Goal: Answer question/provide support: Share knowledge or assist other users

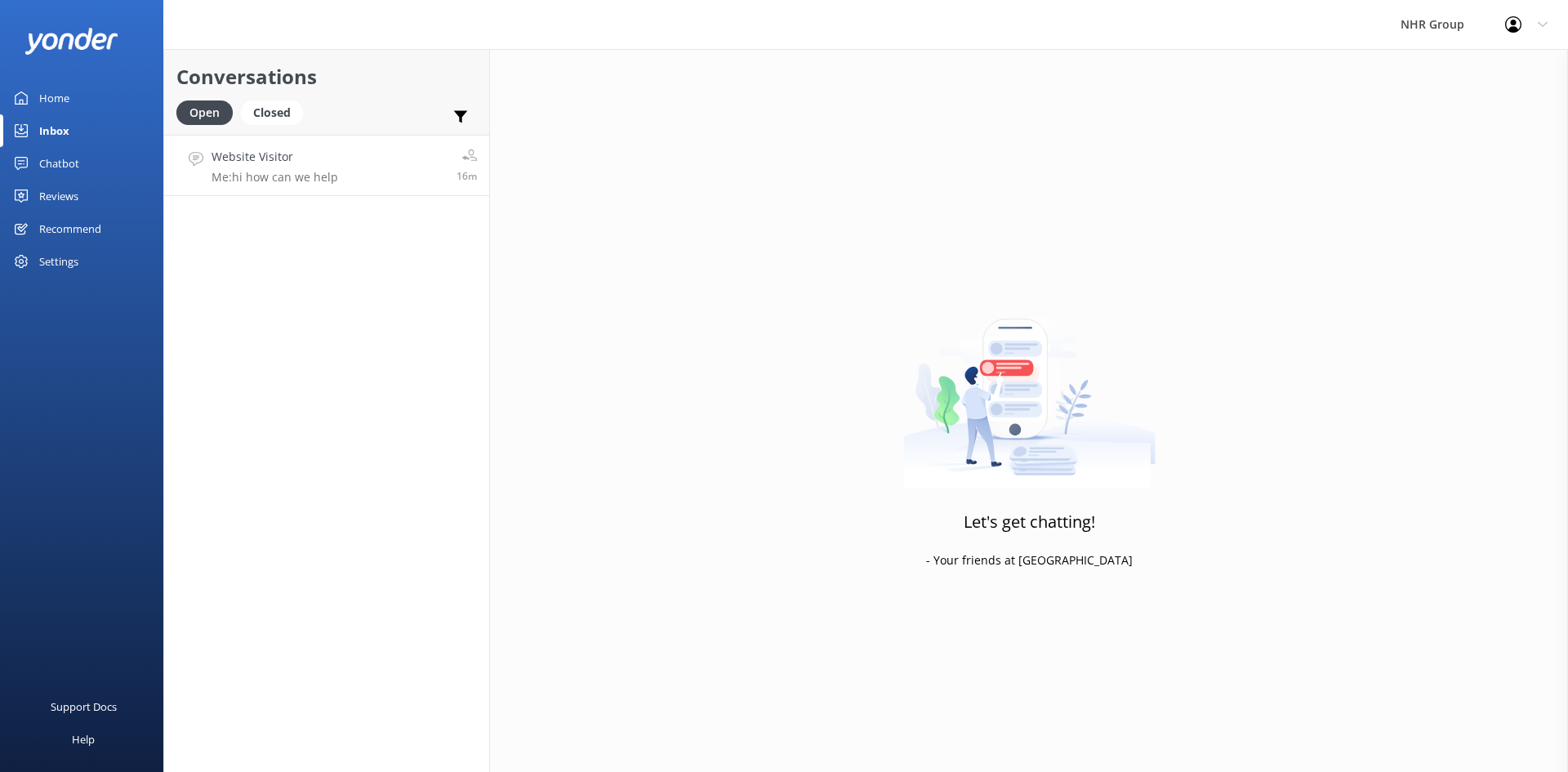
click at [261, 156] on h4 "Website Visitor" at bounding box center [275, 156] width 127 height 18
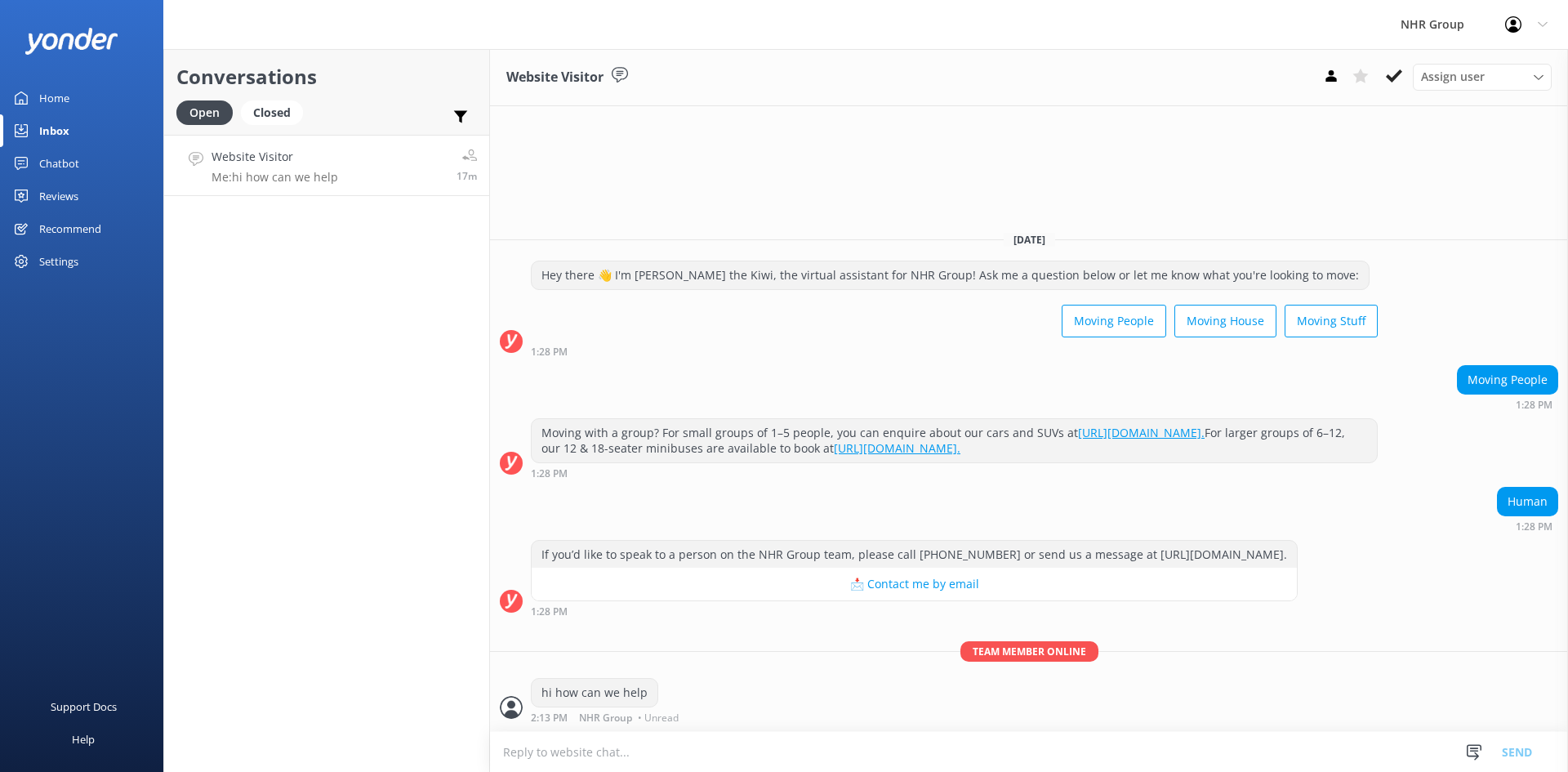
click at [75, 103] on link "Home" at bounding box center [82, 98] width 163 height 32
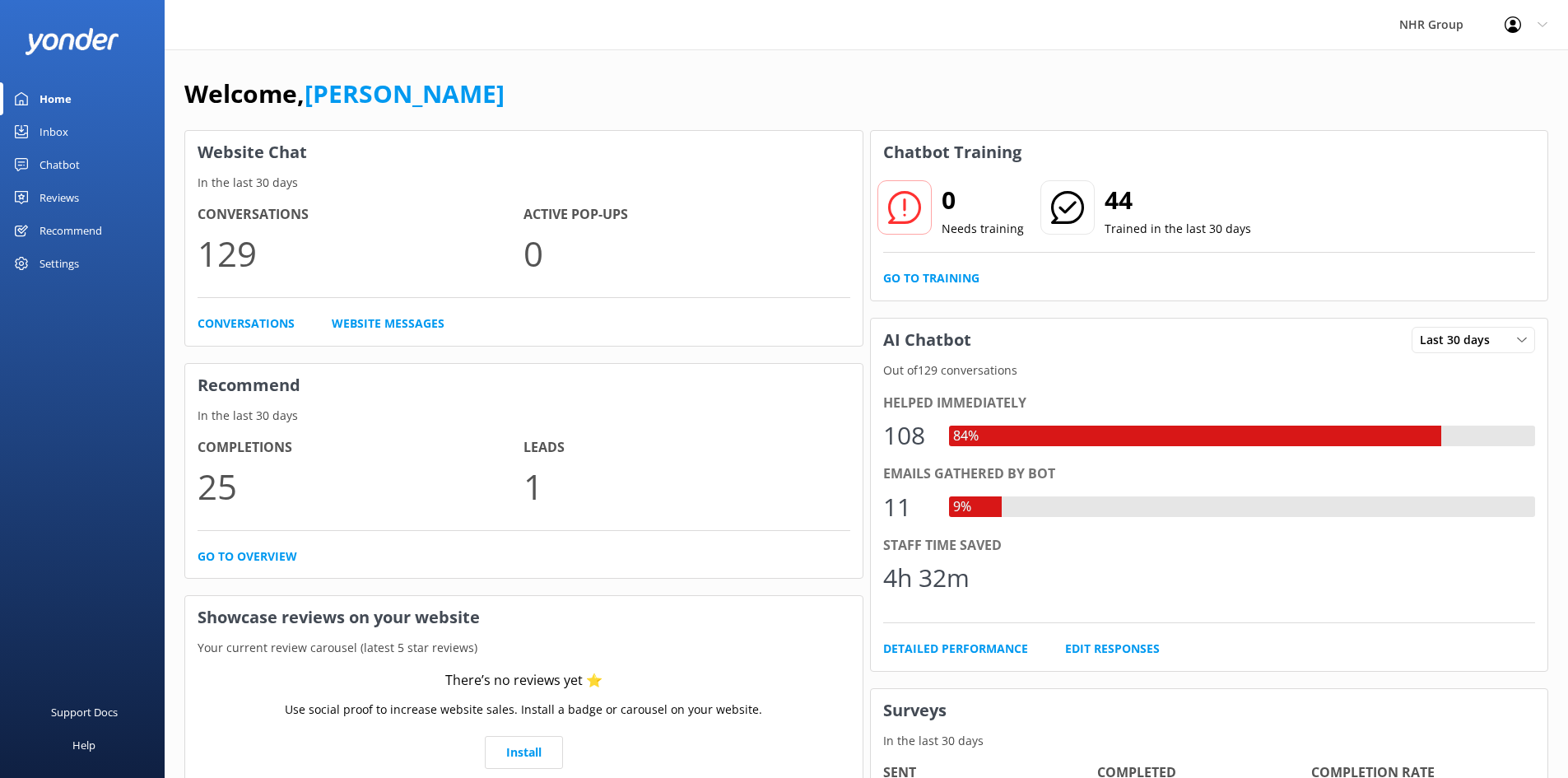
click at [70, 131] on link "Inbox" at bounding box center [82, 132] width 164 height 32
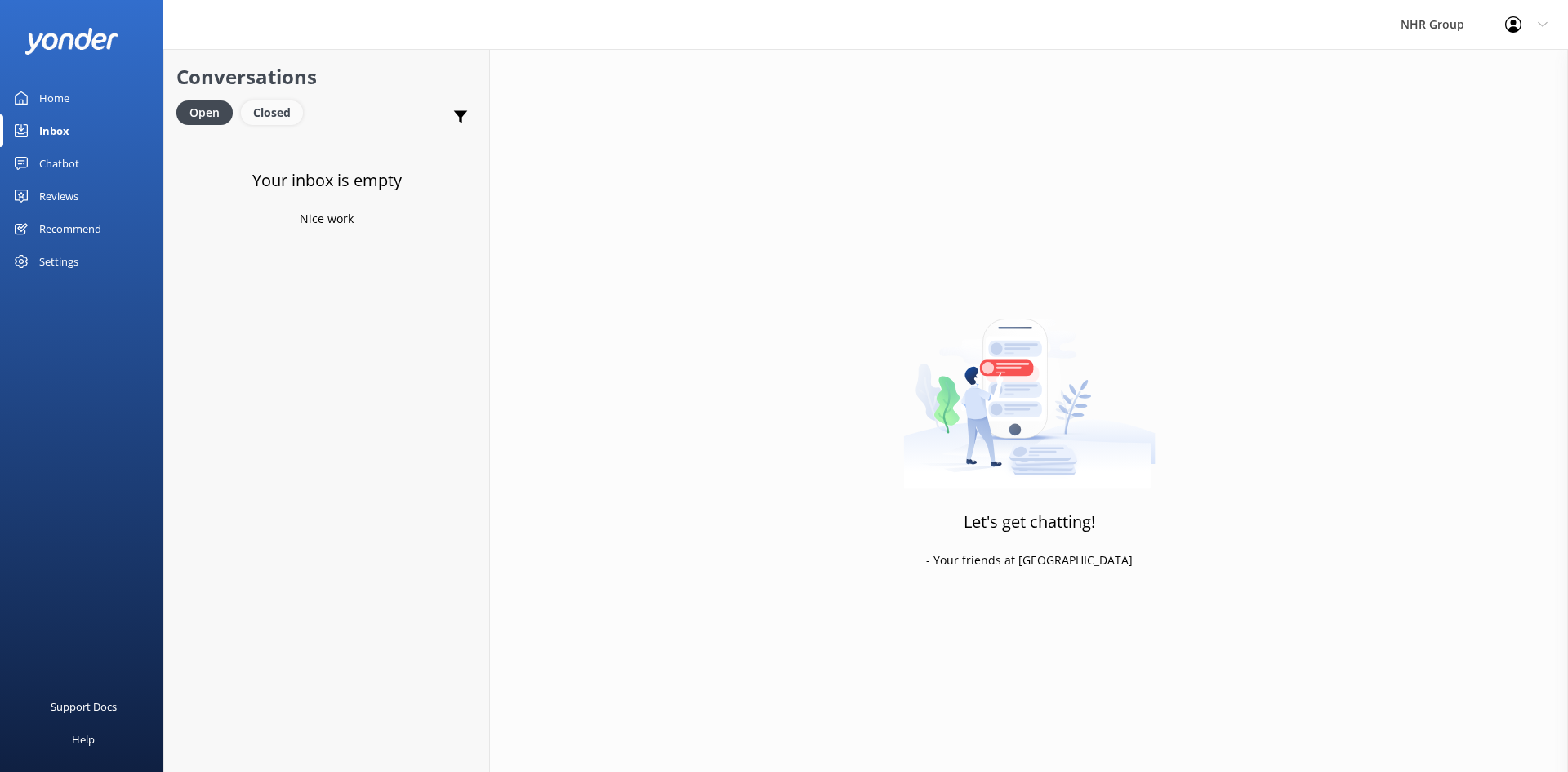
click at [263, 109] on div "Closed" at bounding box center [271, 113] width 62 height 25
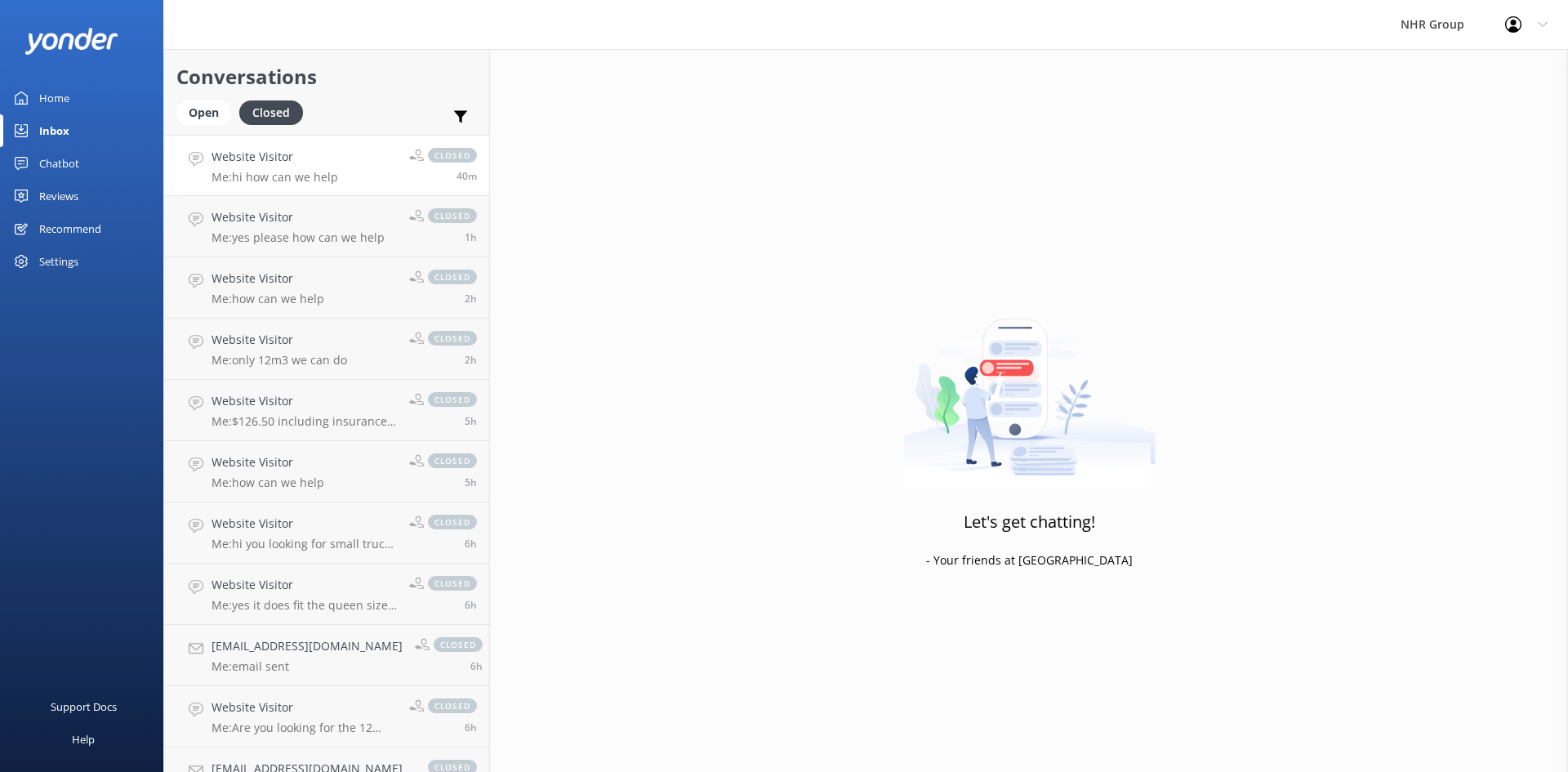
click at [261, 166] on h4 "Website Visitor" at bounding box center [275, 156] width 127 height 18
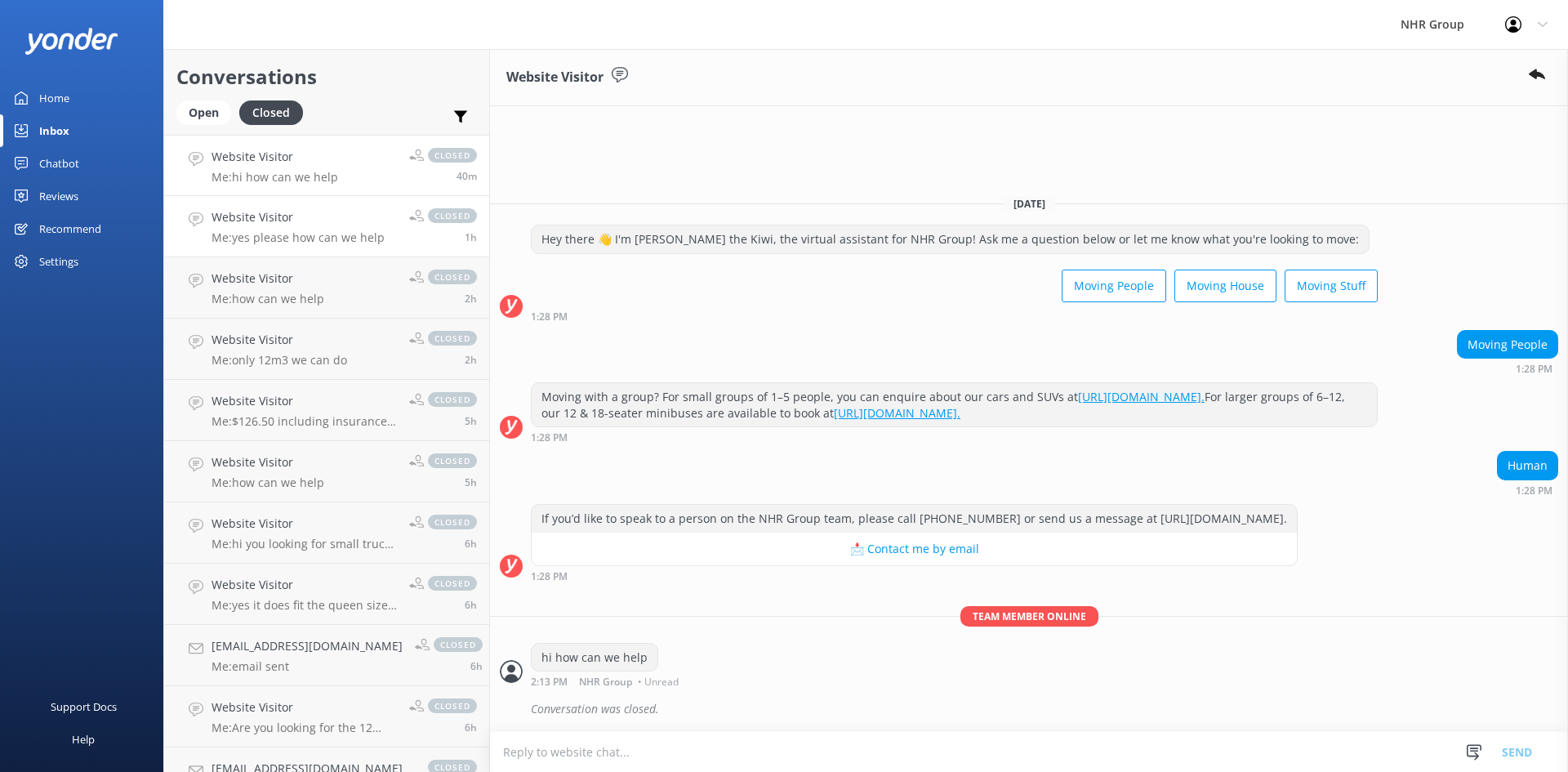
click at [283, 233] on p "Me: yes please how can we help" at bounding box center [298, 238] width 173 height 15
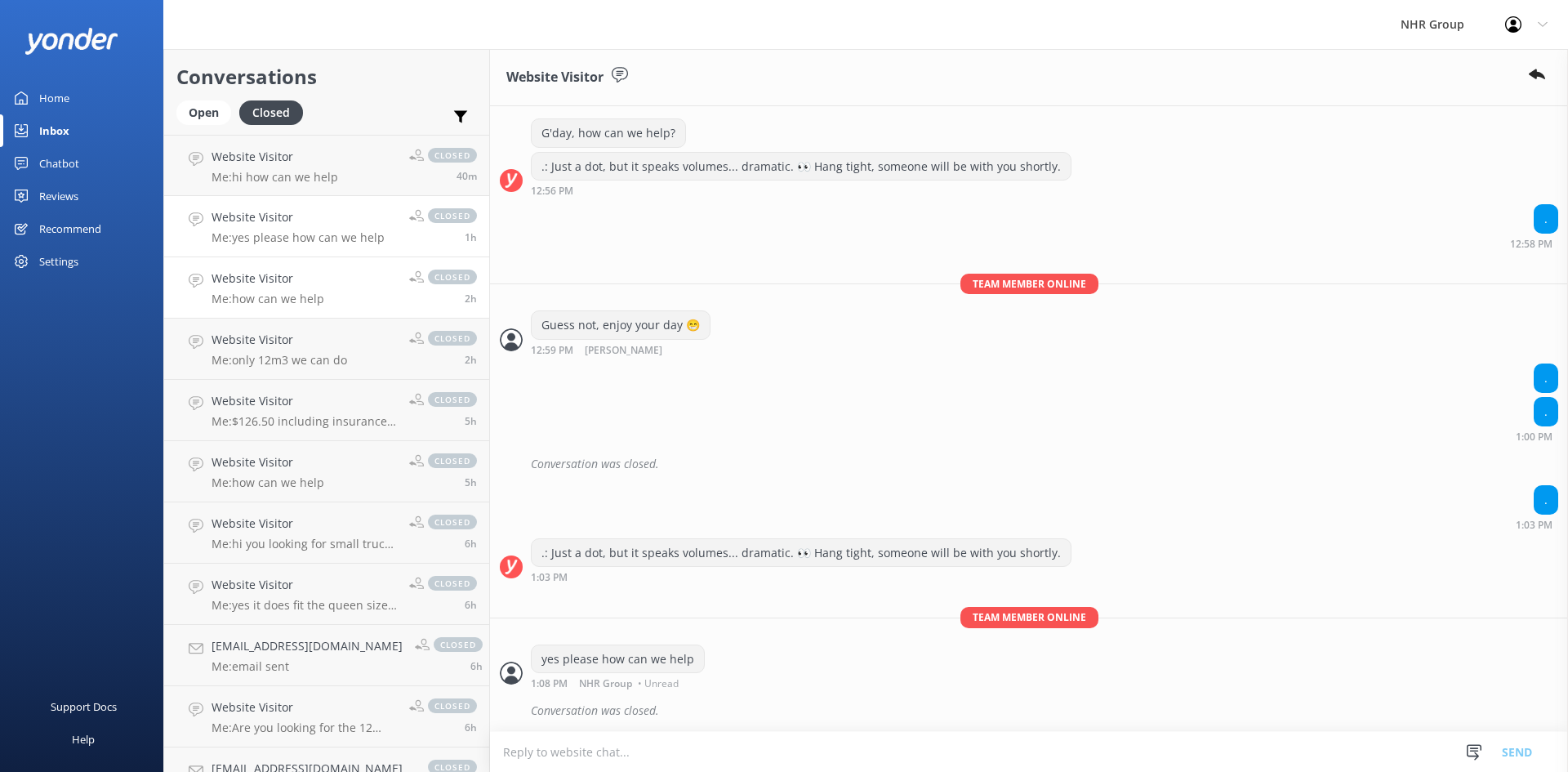
scroll to position [1704, 0]
click at [259, 286] on h4 "Website Visitor" at bounding box center [267, 278] width 113 height 18
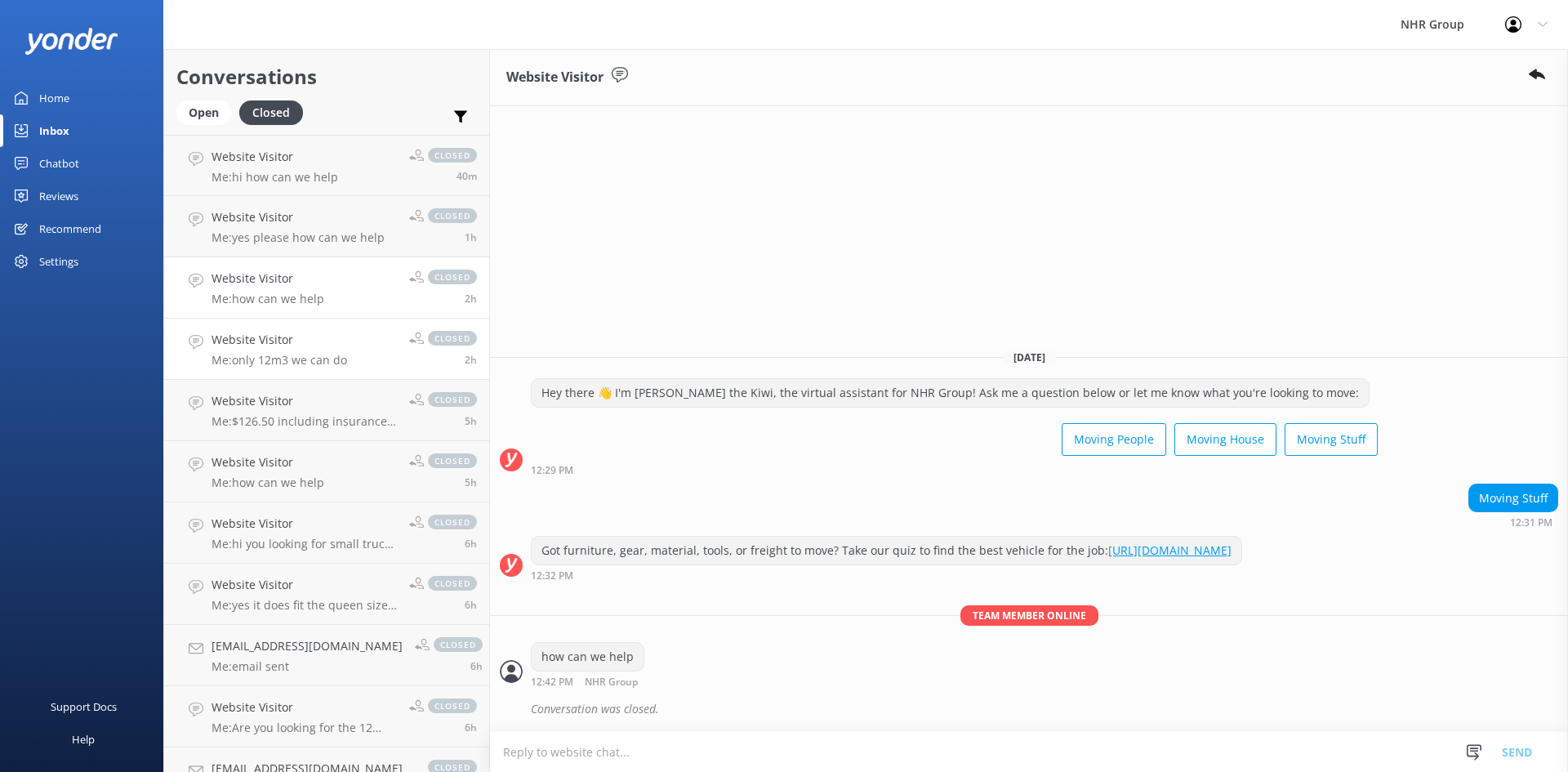
click at [267, 354] on p "Me: only 12m3 we can do" at bounding box center [279, 360] width 136 height 15
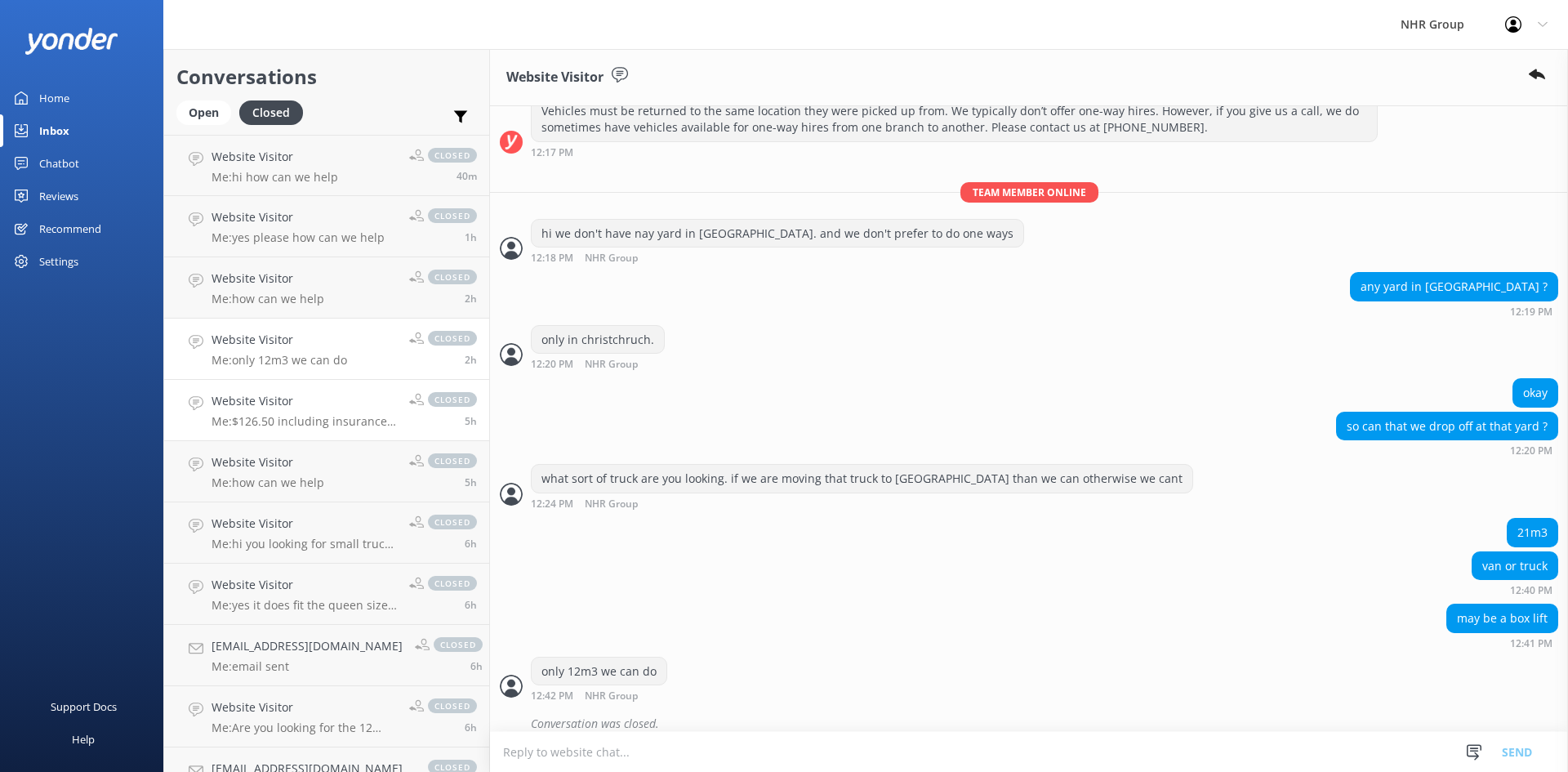
scroll to position [566, 0]
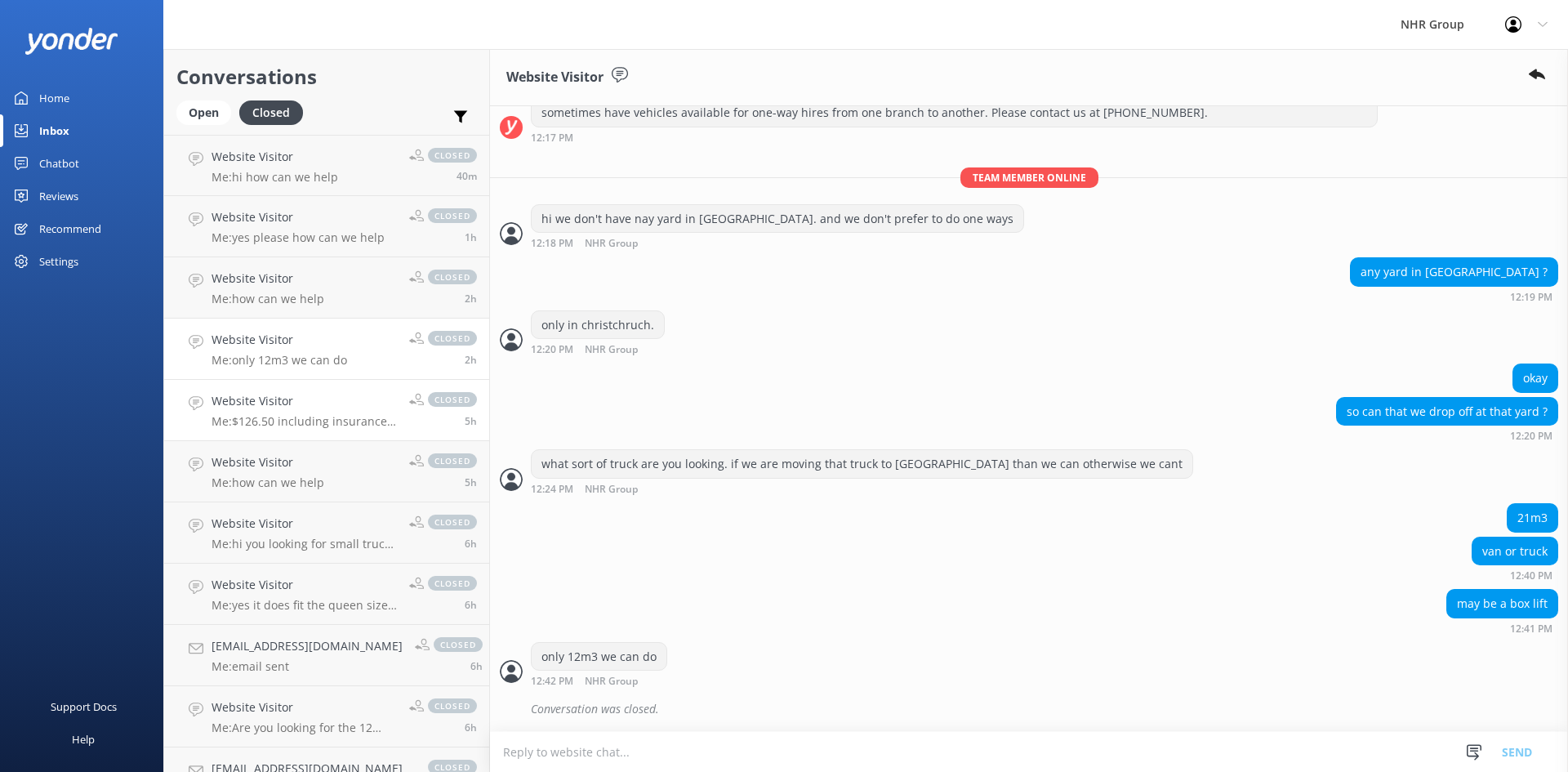
click at [259, 391] on link "Website Visitor Me: $126.50 including insurance with standard excess $3000 + un…" at bounding box center [326, 411] width 325 height 62
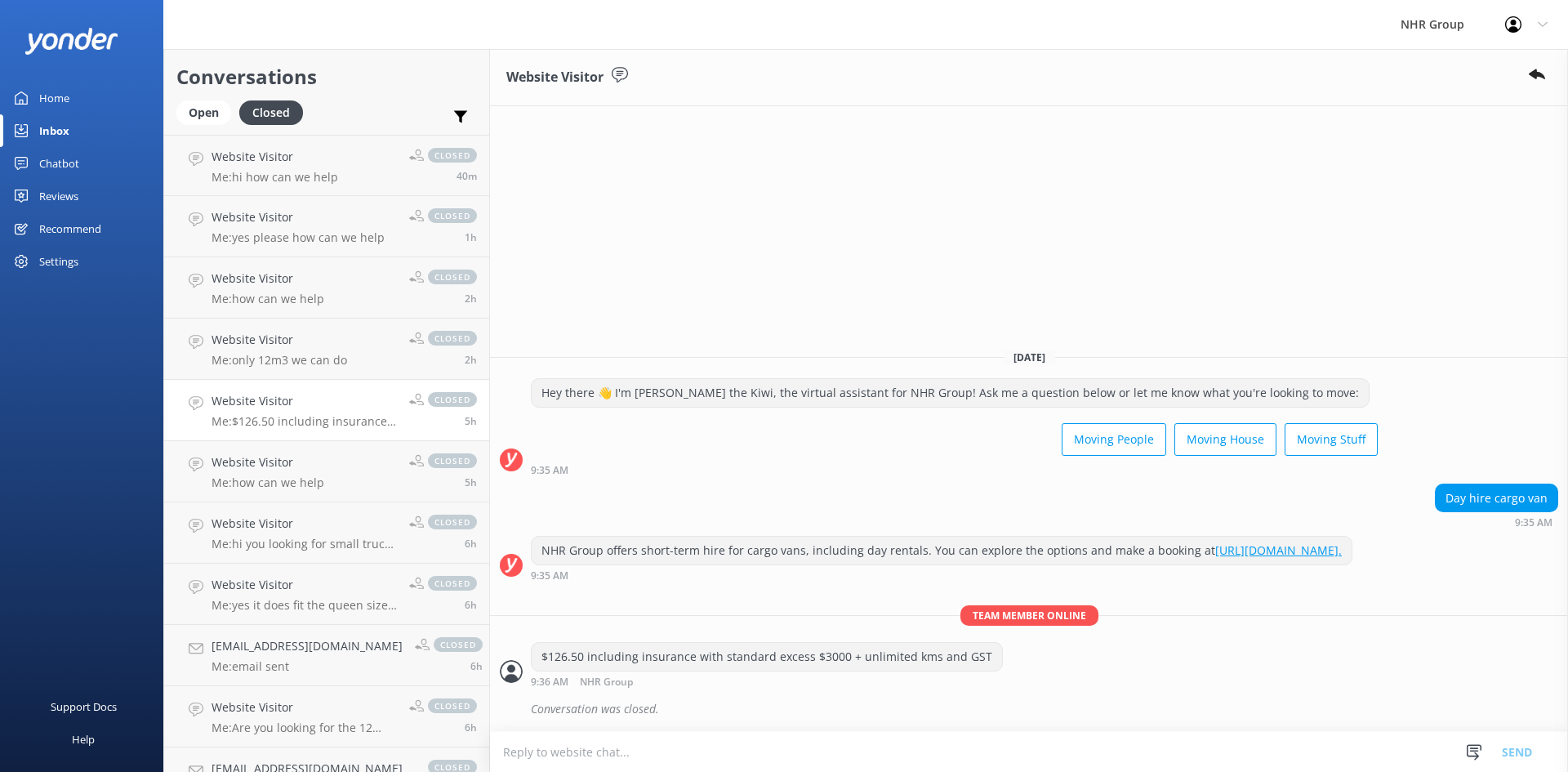
click at [75, 102] on link "Home" at bounding box center [82, 98] width 163 height 32
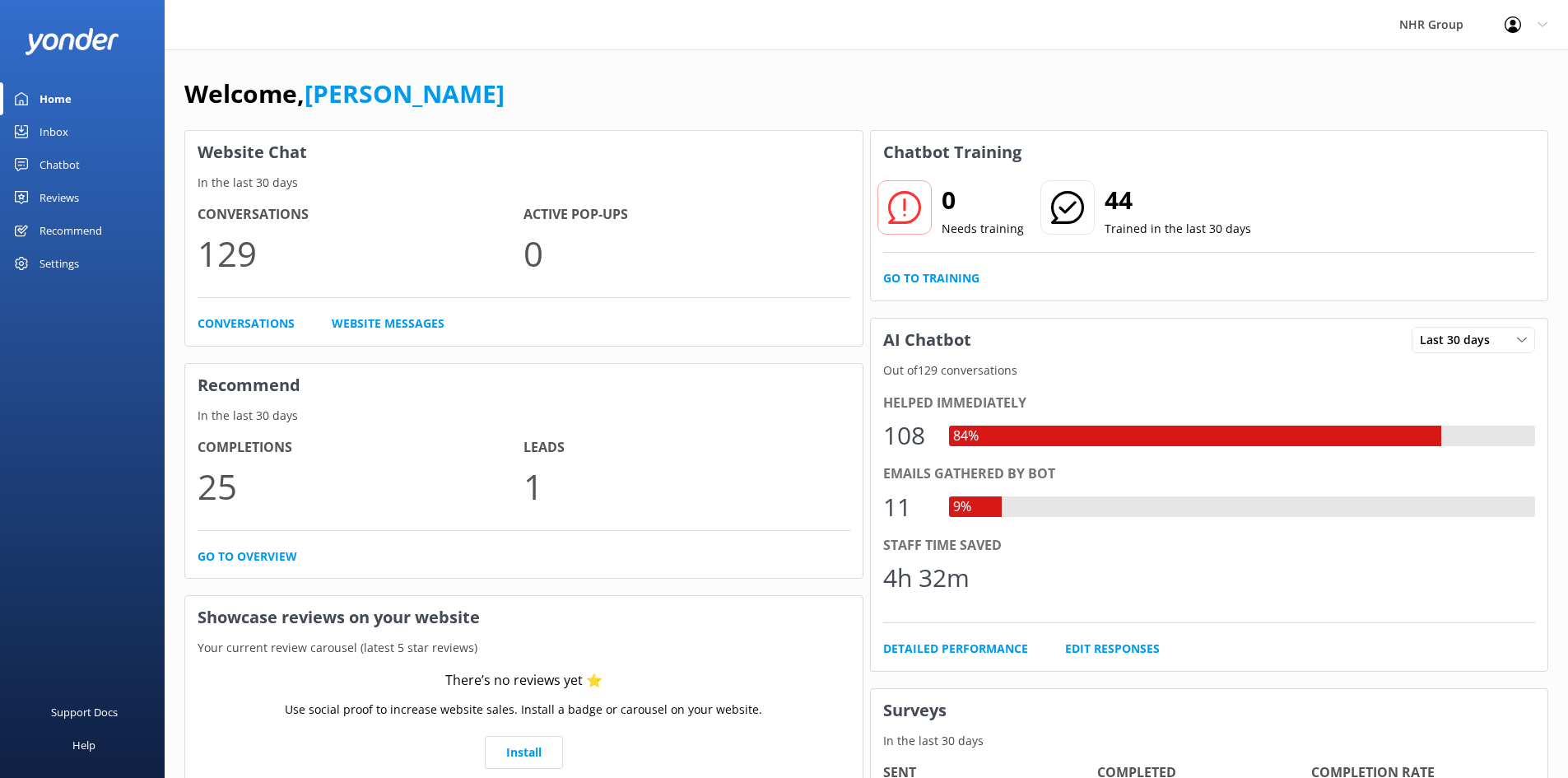
click at [120, 420] on div "Support Docs Help" at bounding box center [82, 585] width 164 height 390
click at [39, 164] on div "Chatbot" at bounding box center [59, 164] width 40 height 32
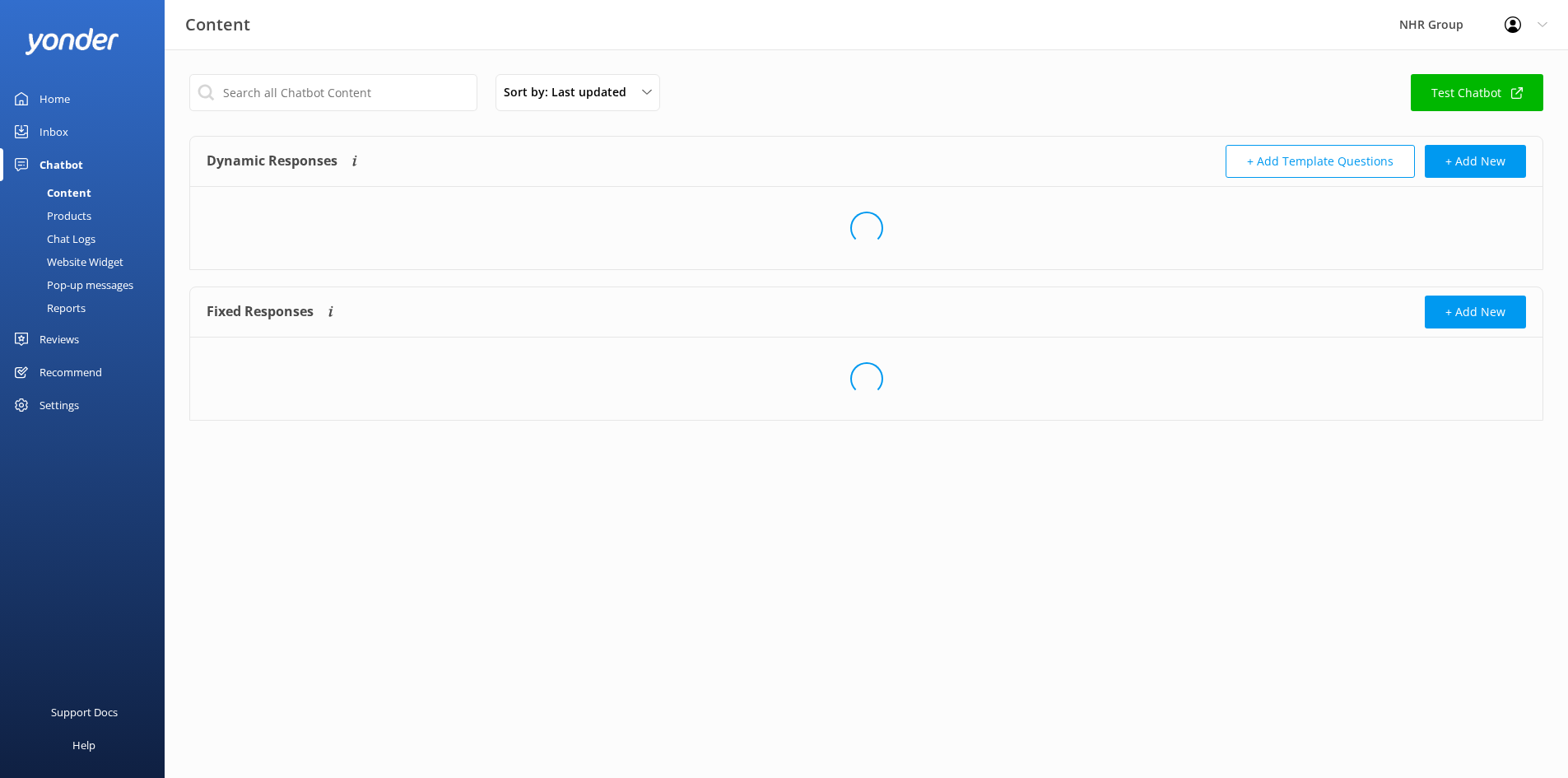
click at [62, 295] on div "Pop-up messages" at bounding box center [71, 285] width 123 height 23
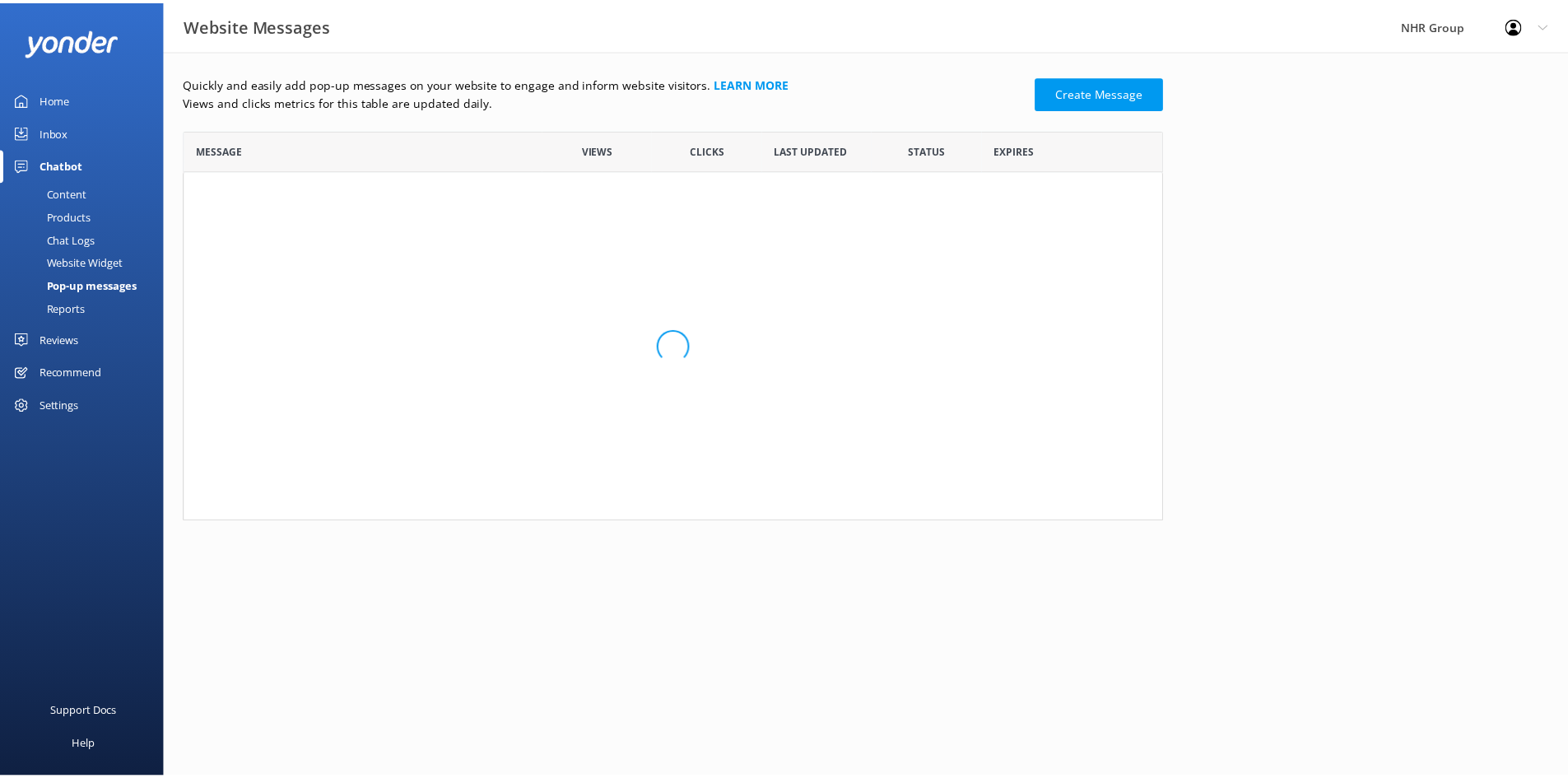
scroll to position [379, 976]
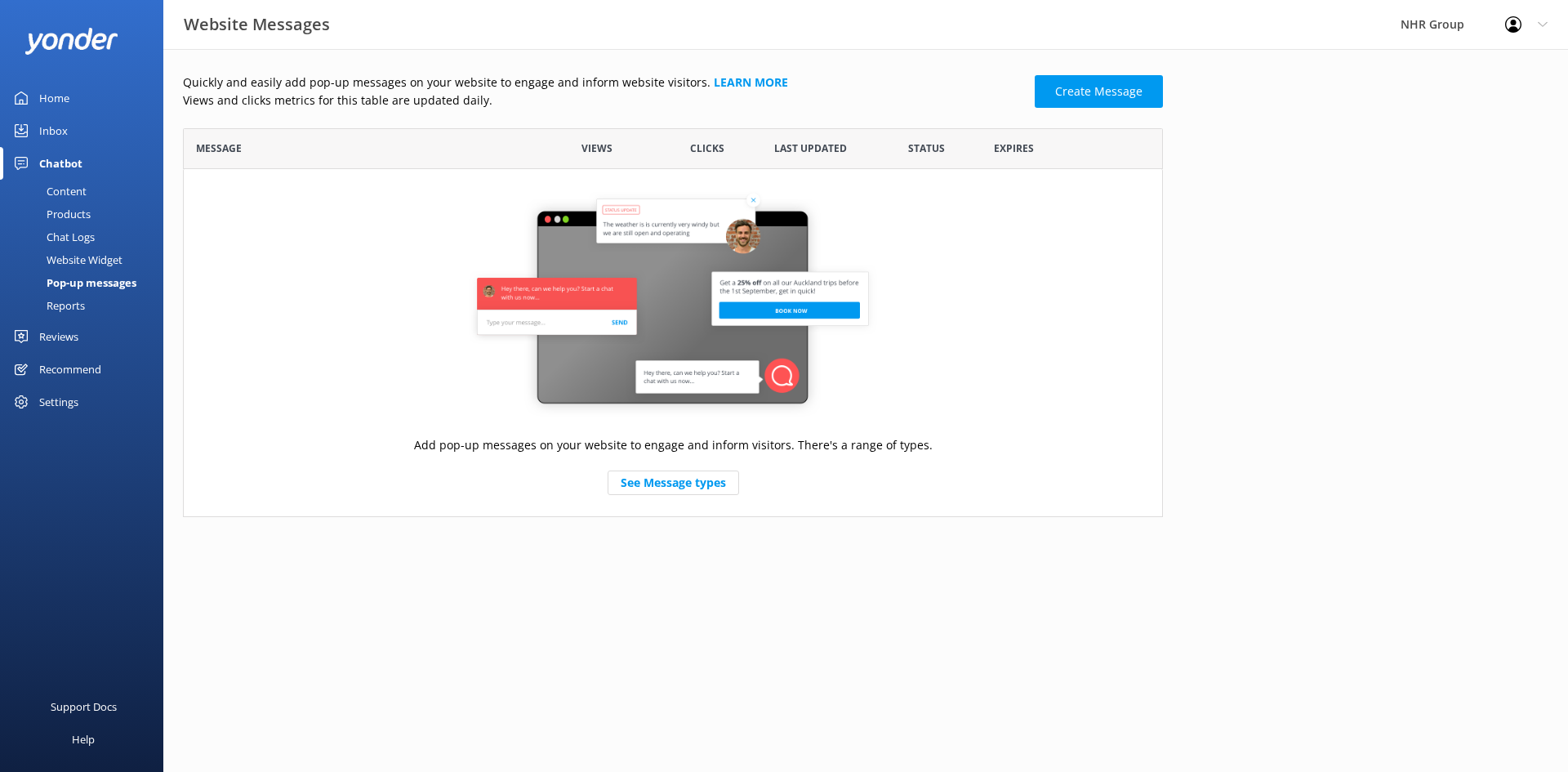
click at [64, 306] on div "Reports" at bounding box center [46, 305] width 75 height 23
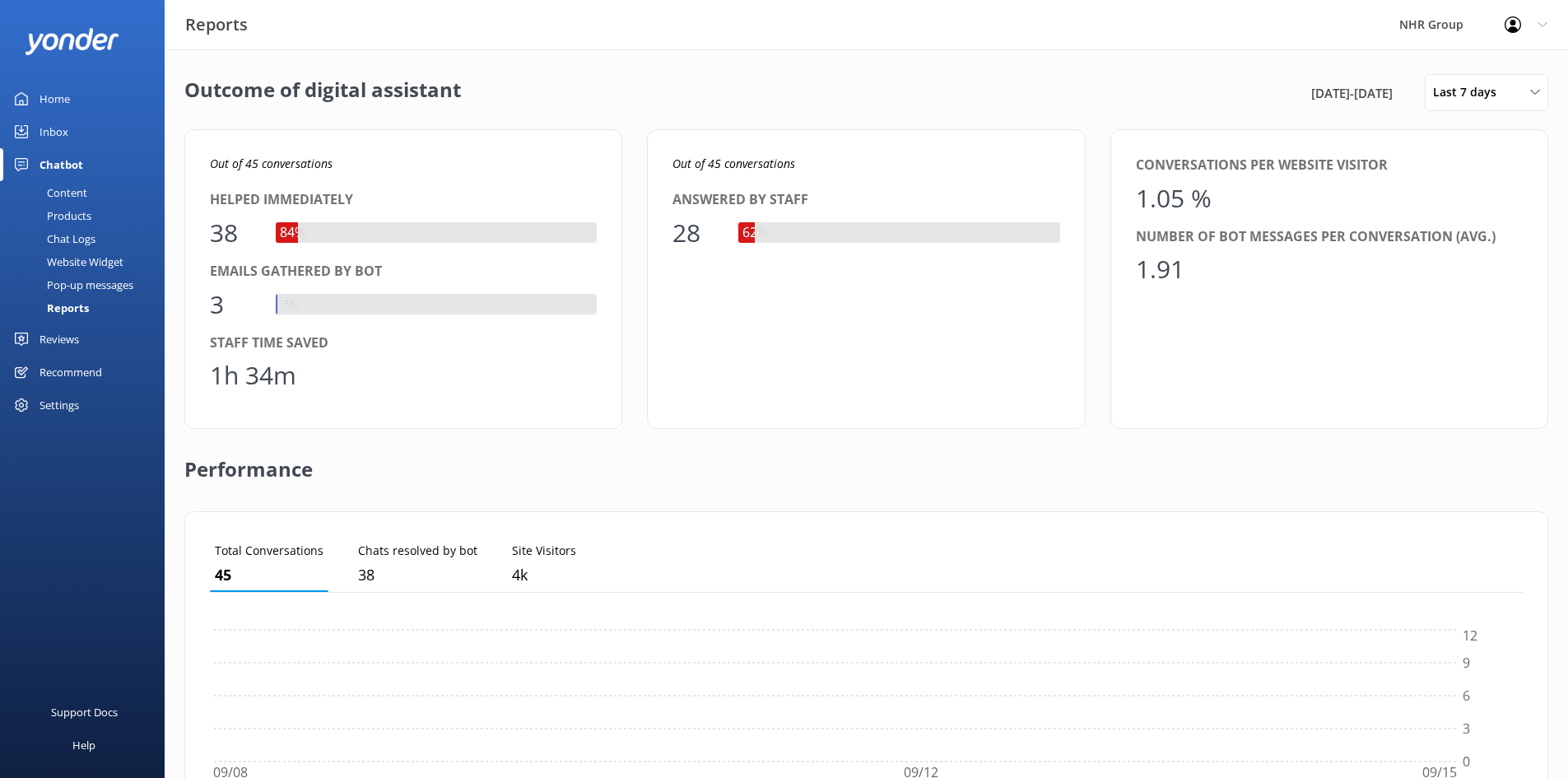
scroll to position [153, 1300]
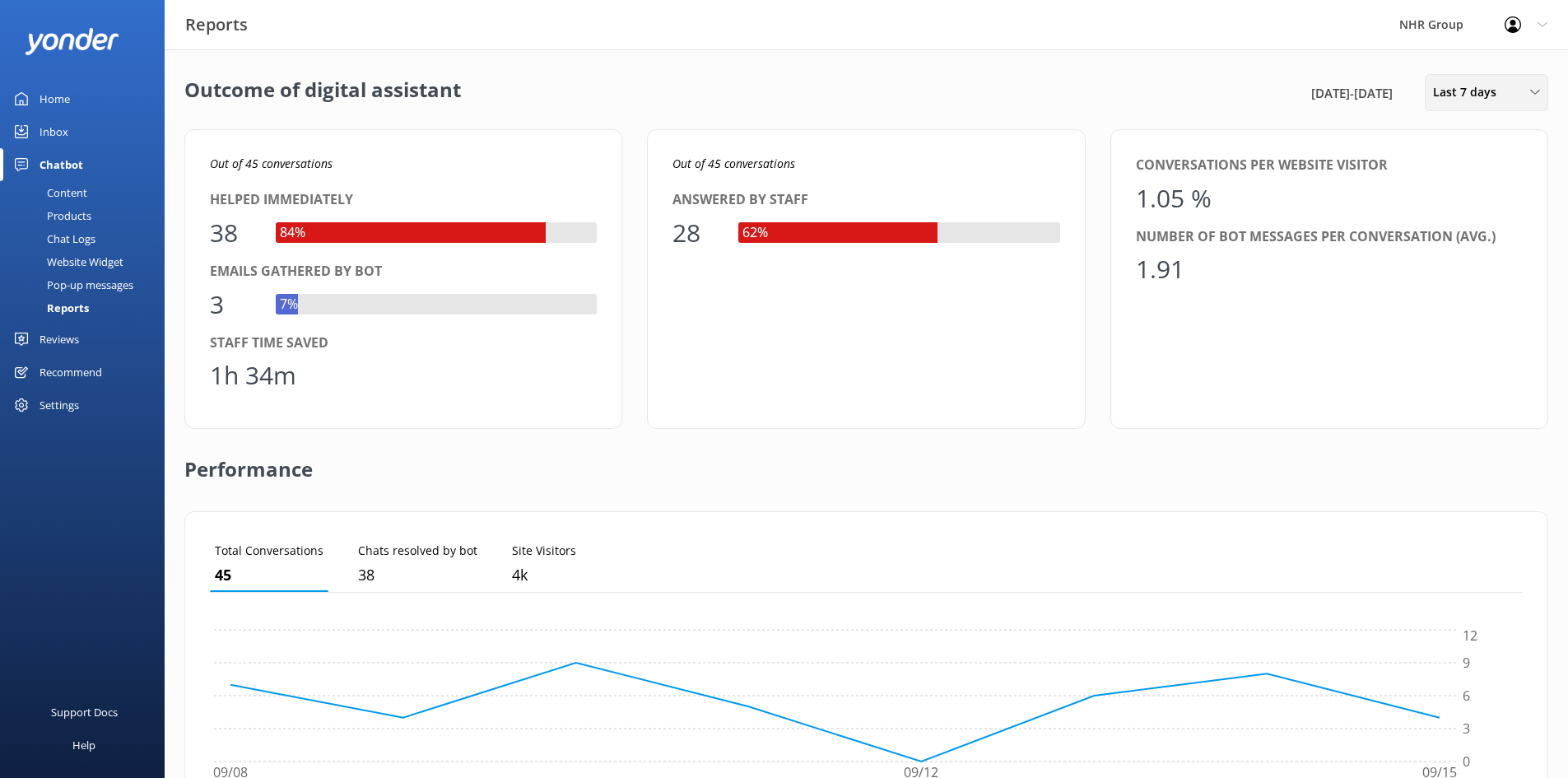
click at [1474, 83] on span "Last 7 days" at bounding box center [1470, 92] width 74 height 18
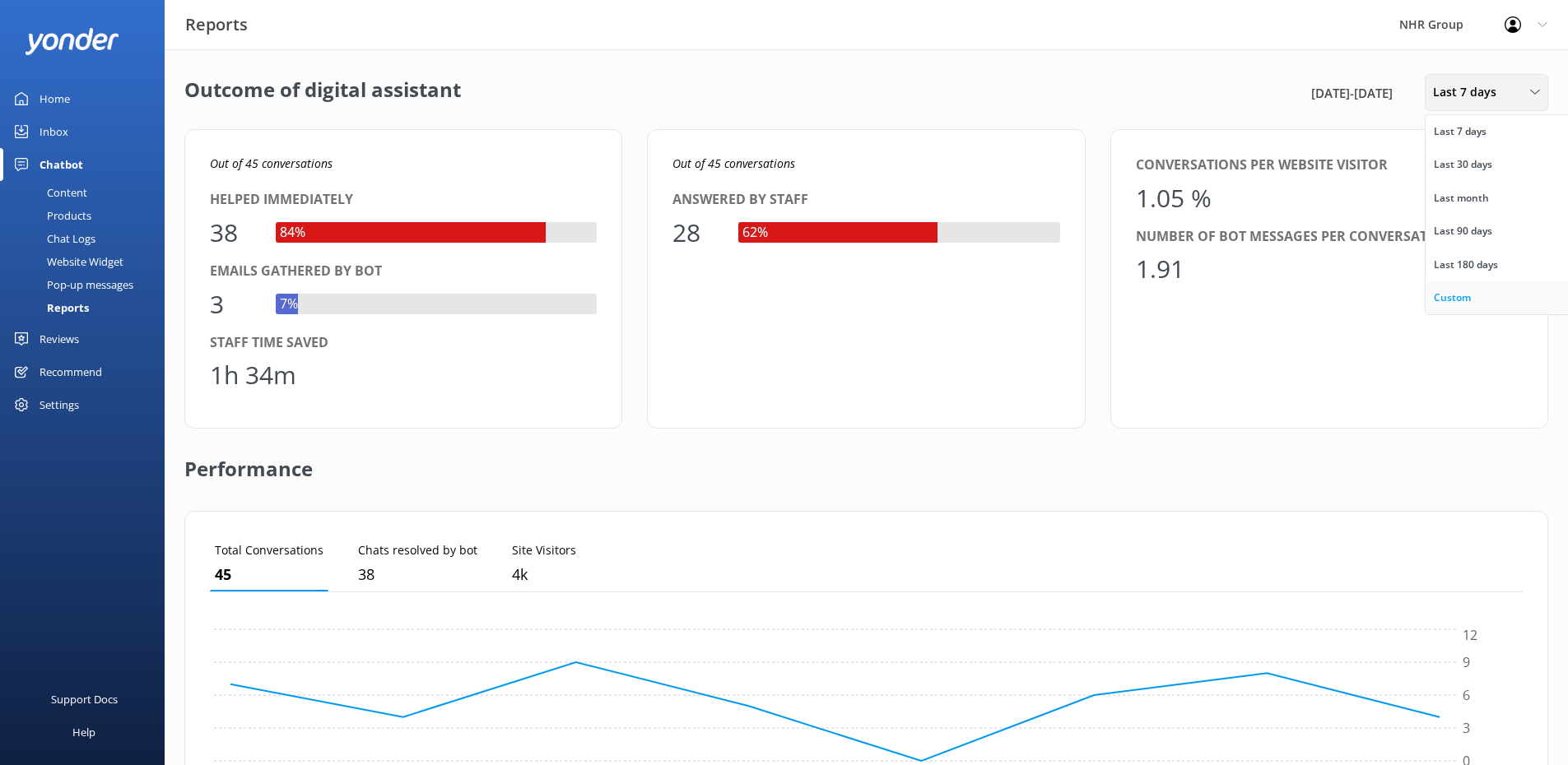
click at [1455, 307] on div "Custom" at bounding box center [1452, 297] width 37 height 16
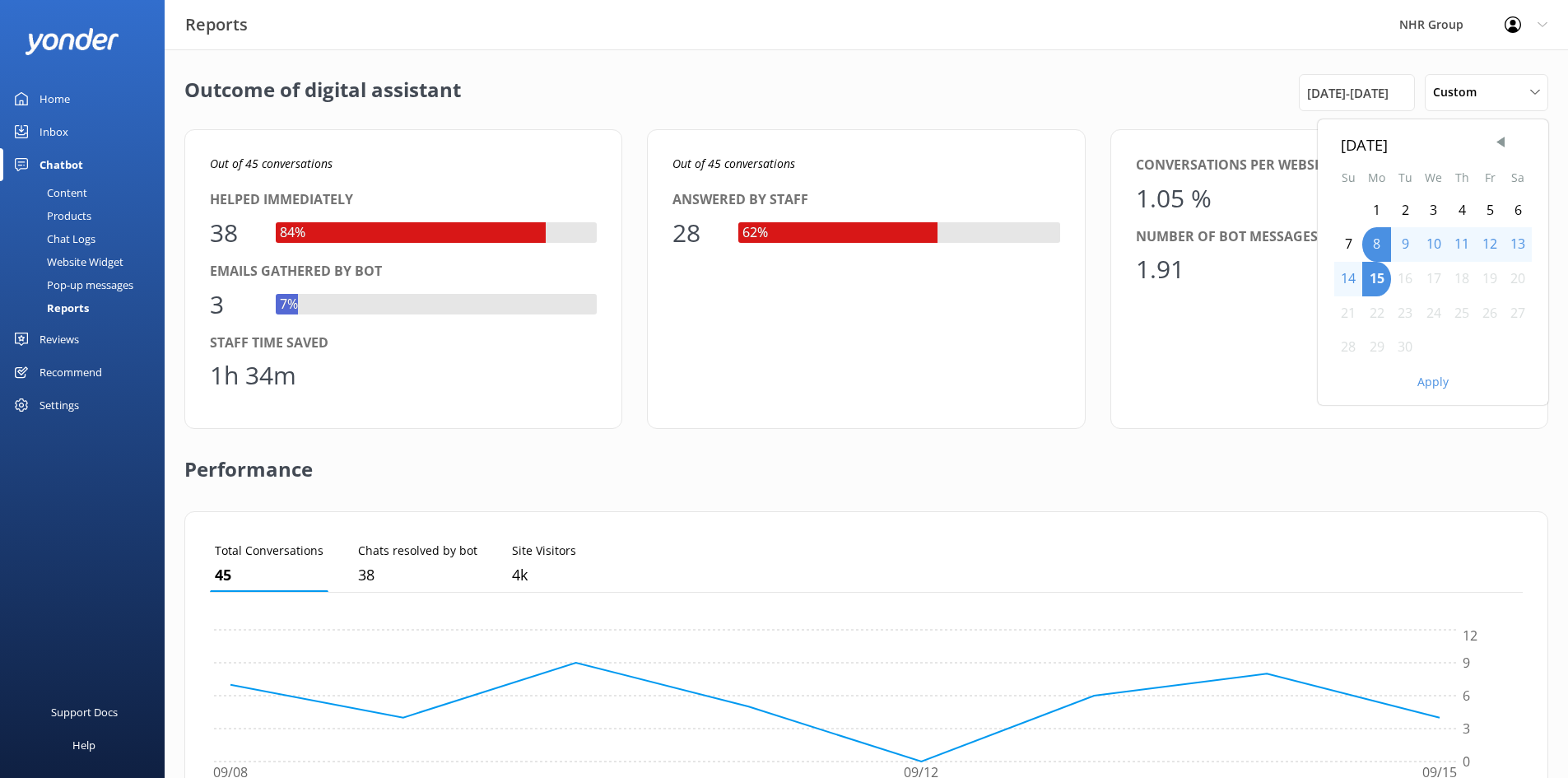
click at [1374, 213] on div "1" at bounding box center [1377, 210] width 29 height 34
click at [1431, 379] on button "Apply" at bounding box center [1433, 382] width 32 height 11
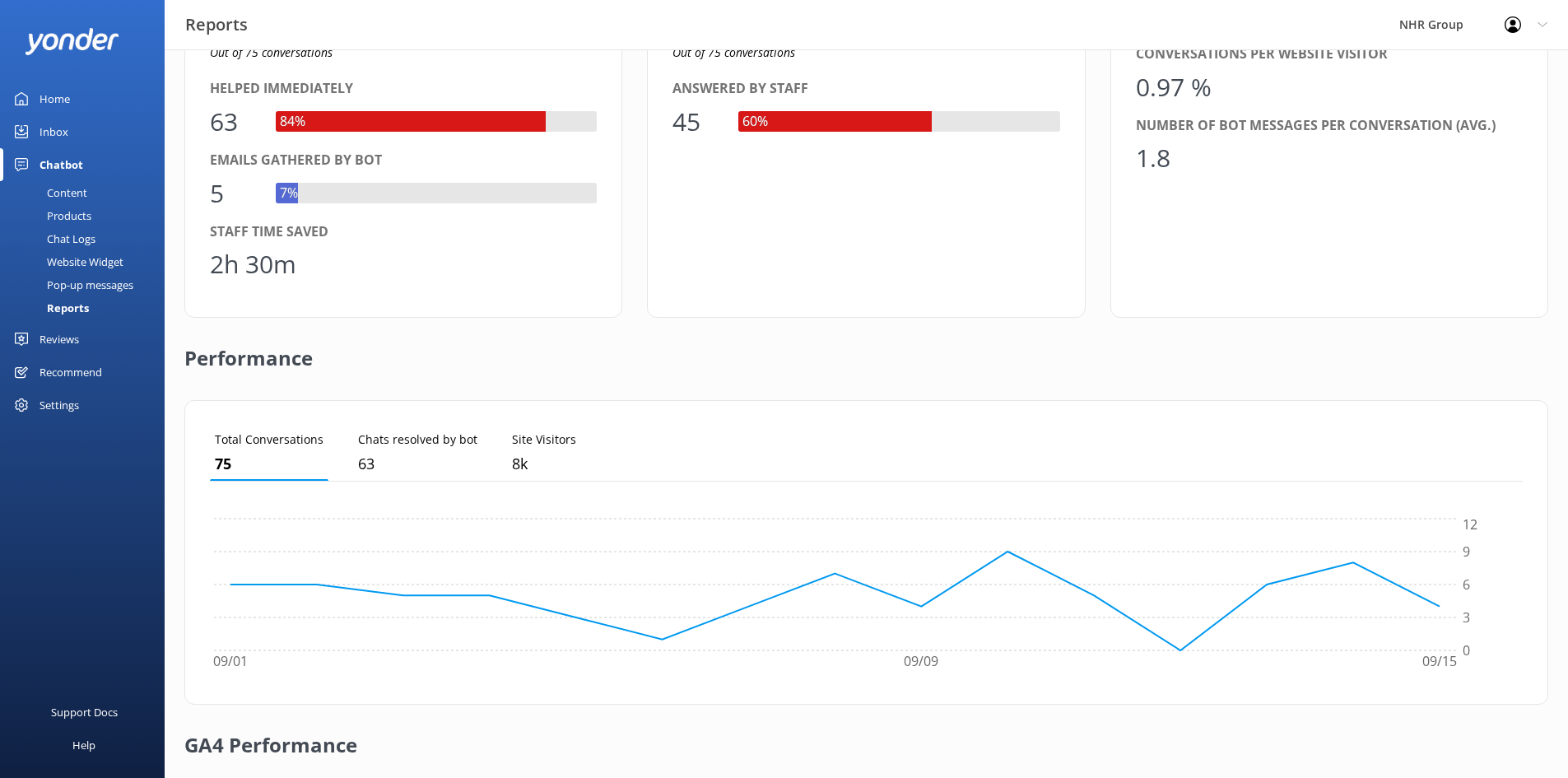
scroll to position [82, 0]
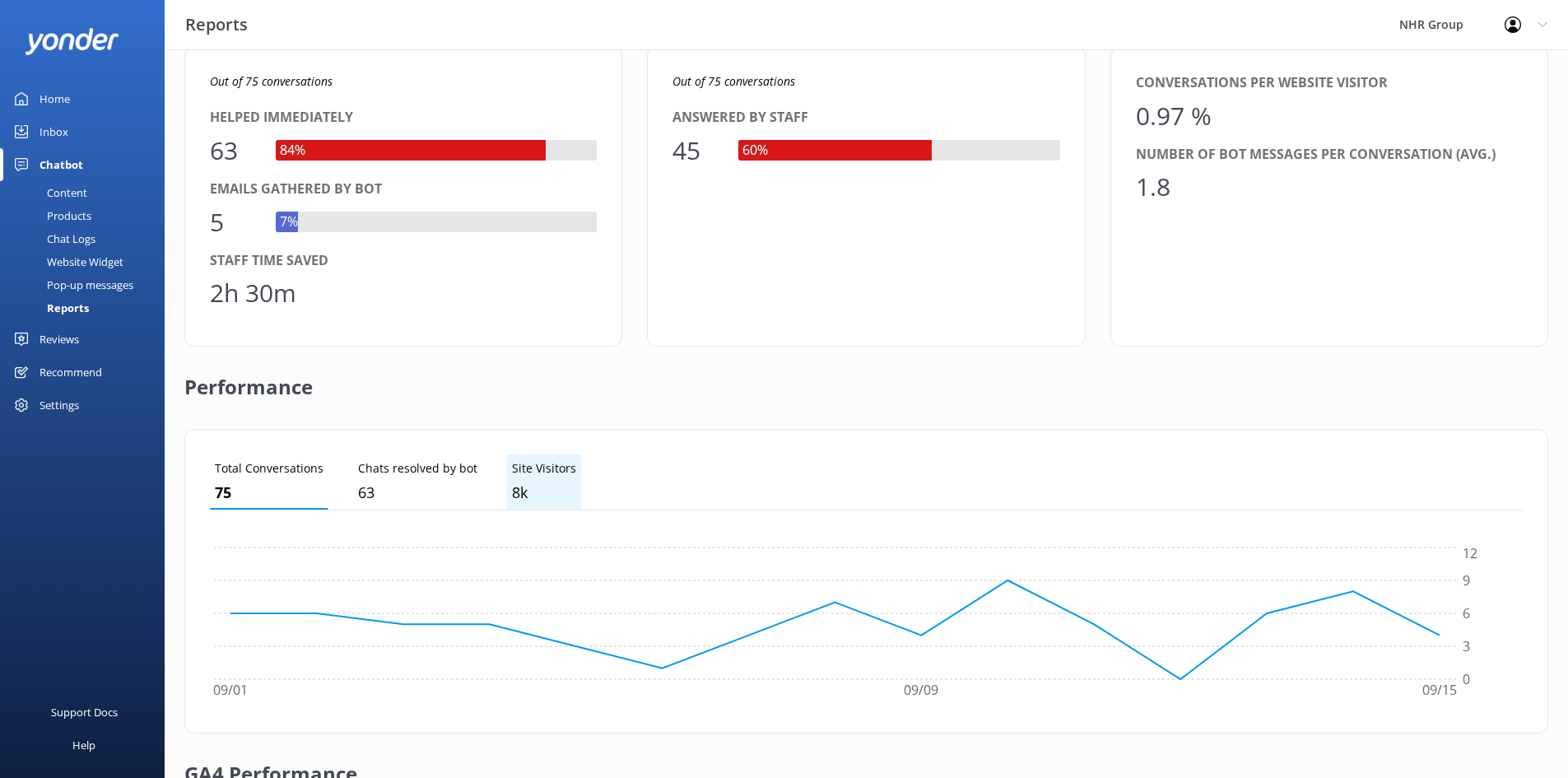
click at [556, 462] on p "Site Visitors" at bounding box center [544, 468] width 64 height 18
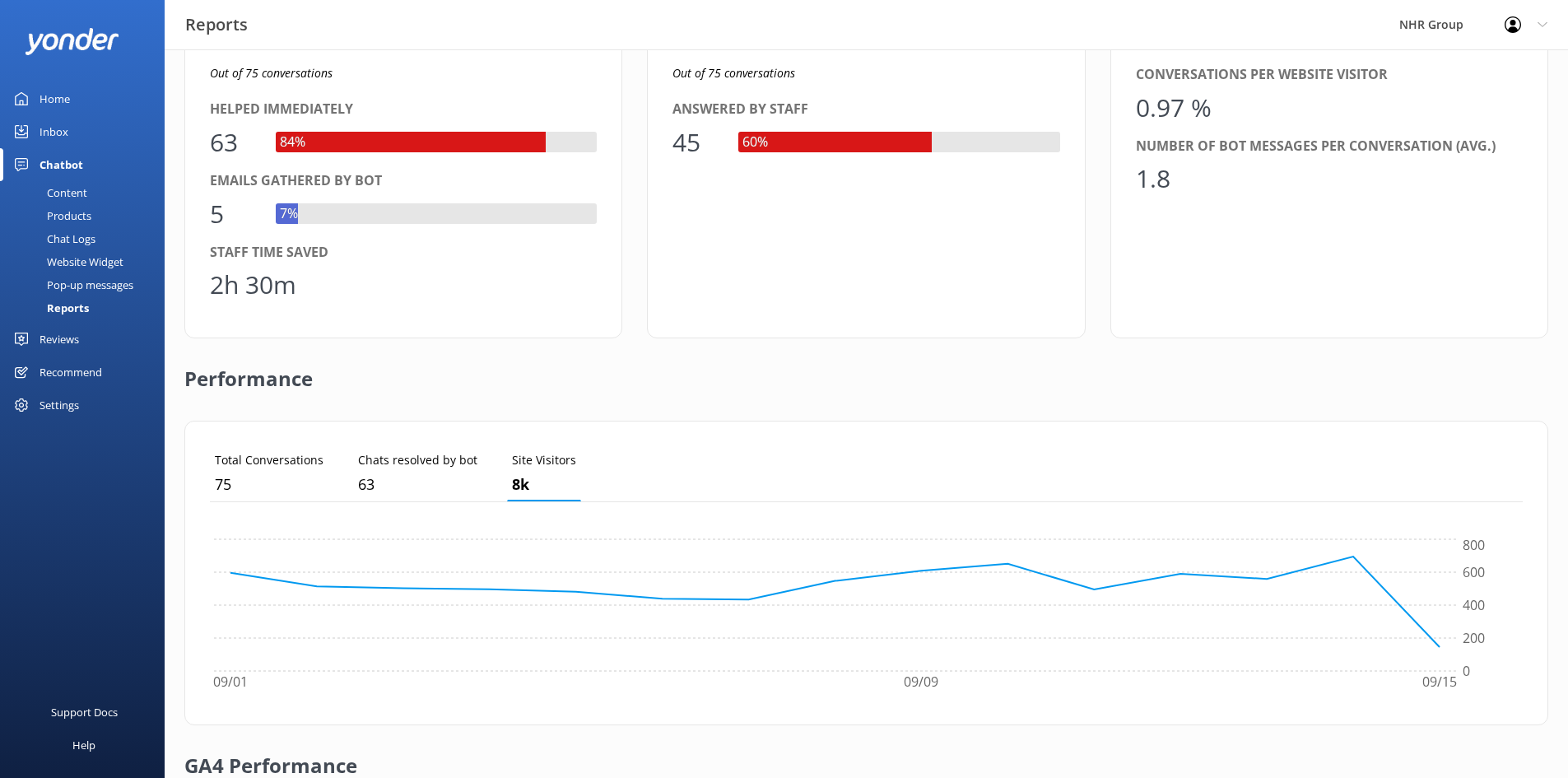
scroll to position [0, 0]
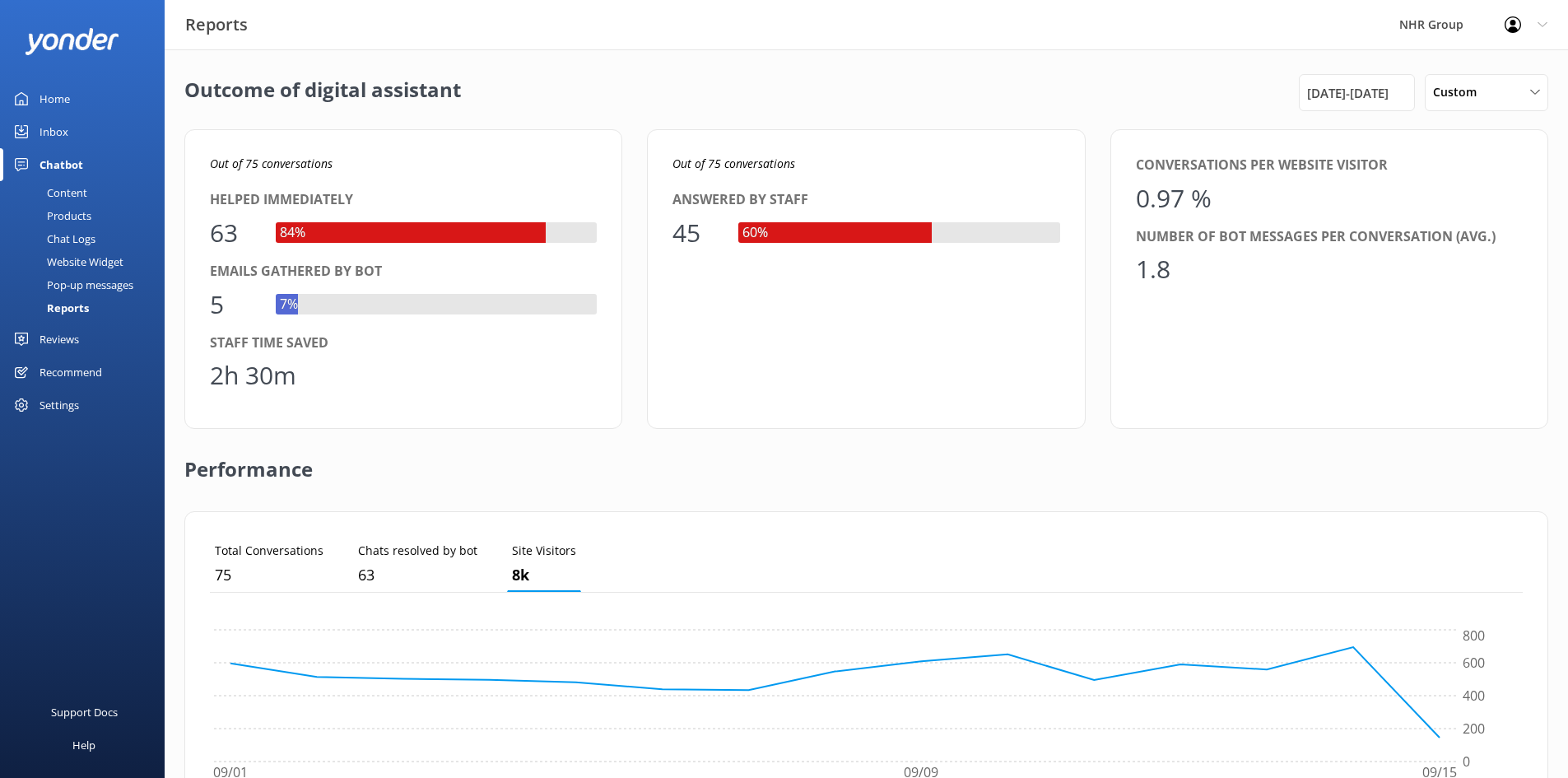
click at [1473, 72] on div "Outcome of digital assistant 1st Sep 25 - 15th Sep 25 Custom Last 7 days Last 3…" at bounding box center [866, 598] width 1404 height 1098
click at [1475, 83] on span "Custom" at bounding box center [1460, 92] width 54 height 18
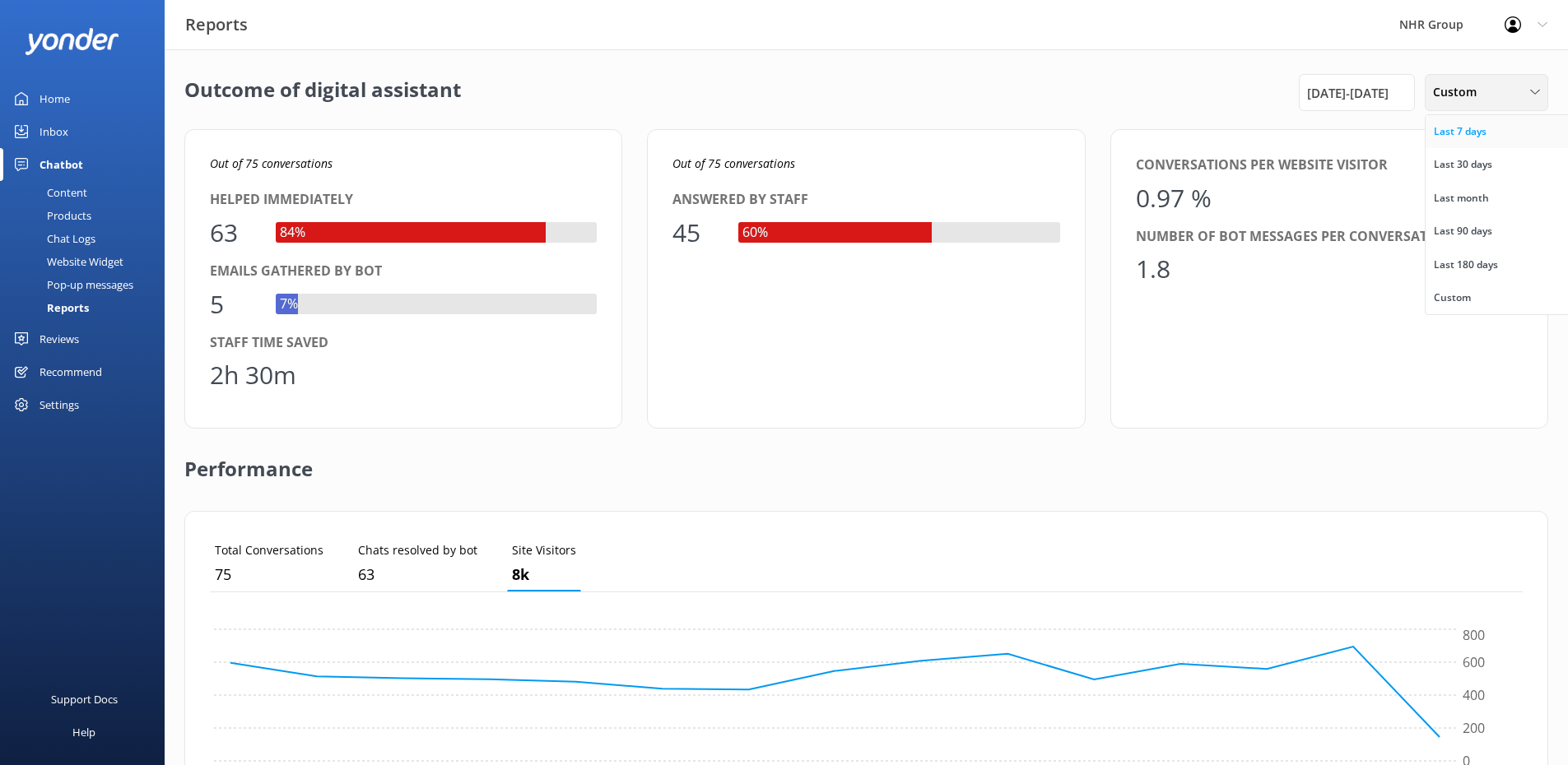
click at [1477, 144] on link "Last 7 days" at bounding box center [1498, 132] width 146 height 32
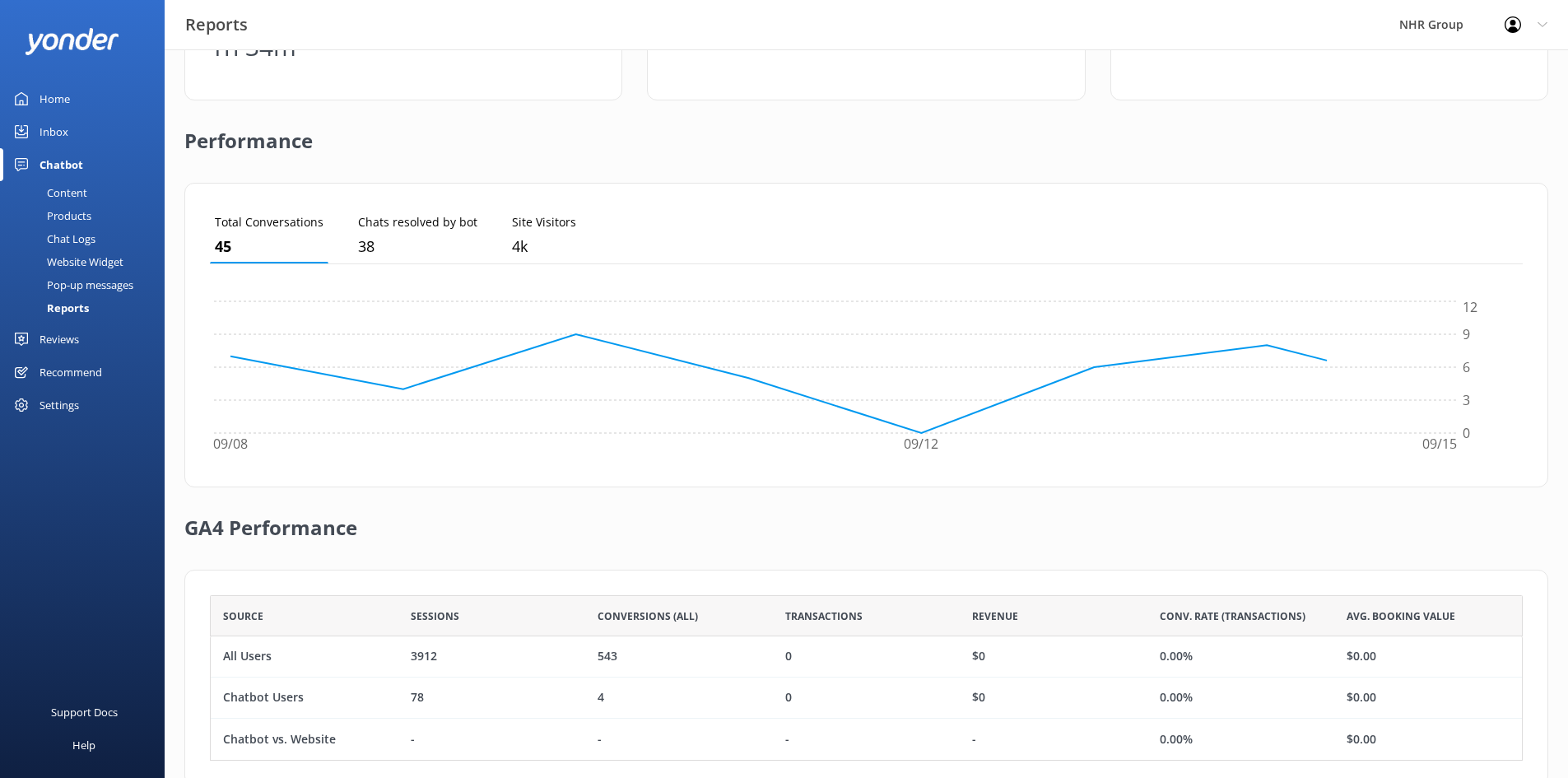
scroll to position [330, 0]
click at [456, 205] on div "Total Conversations 45 Chats resolved by bot 38 Site Visitors 4k 09/08 09/12 09…" at bounding box center [867, 334] width 1364 height 305
click at [530, 224] on p "Site Visitors" at bounding box center [544, 221] width 64 height 18
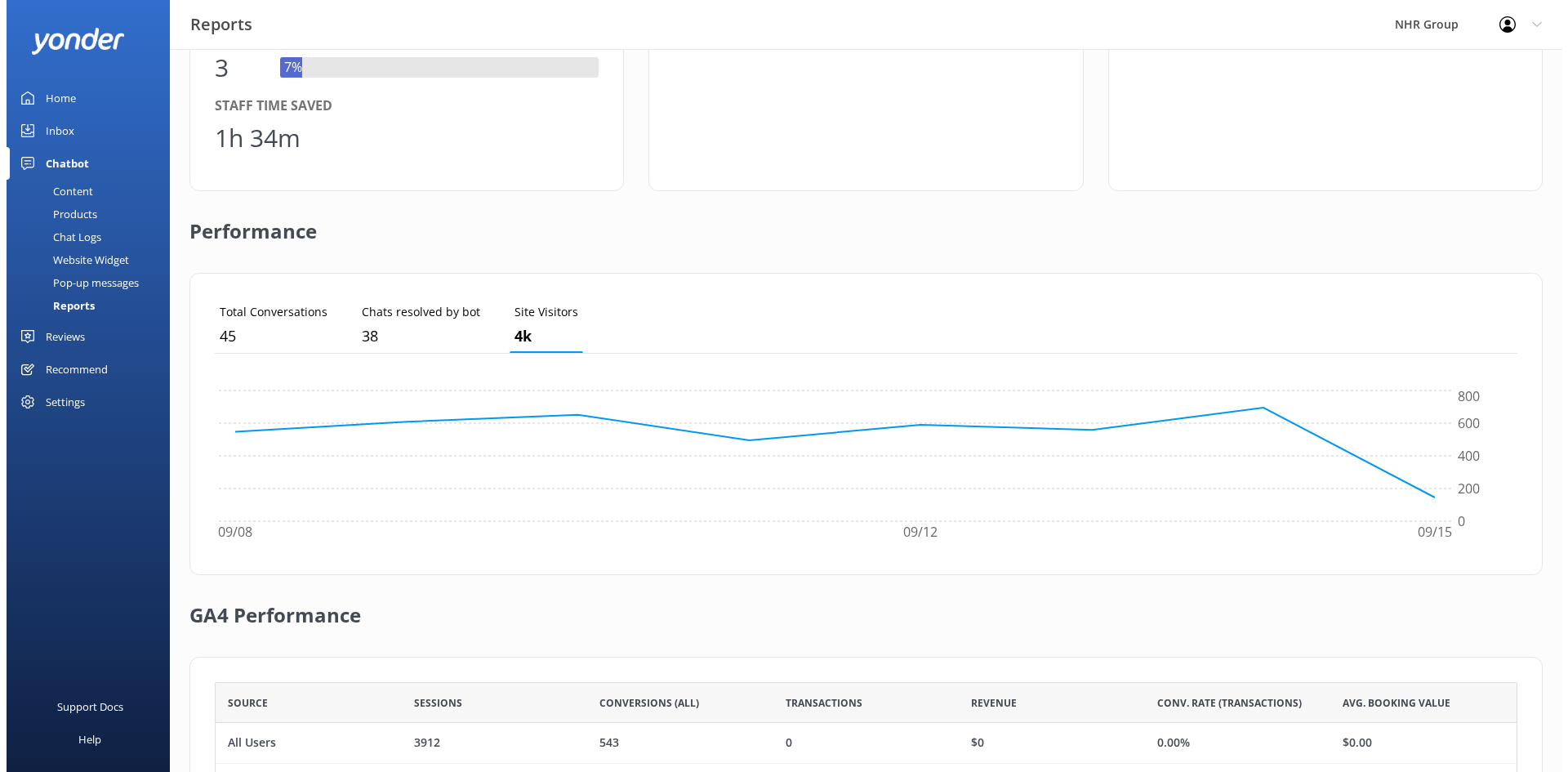
scroll to position [0, 0]
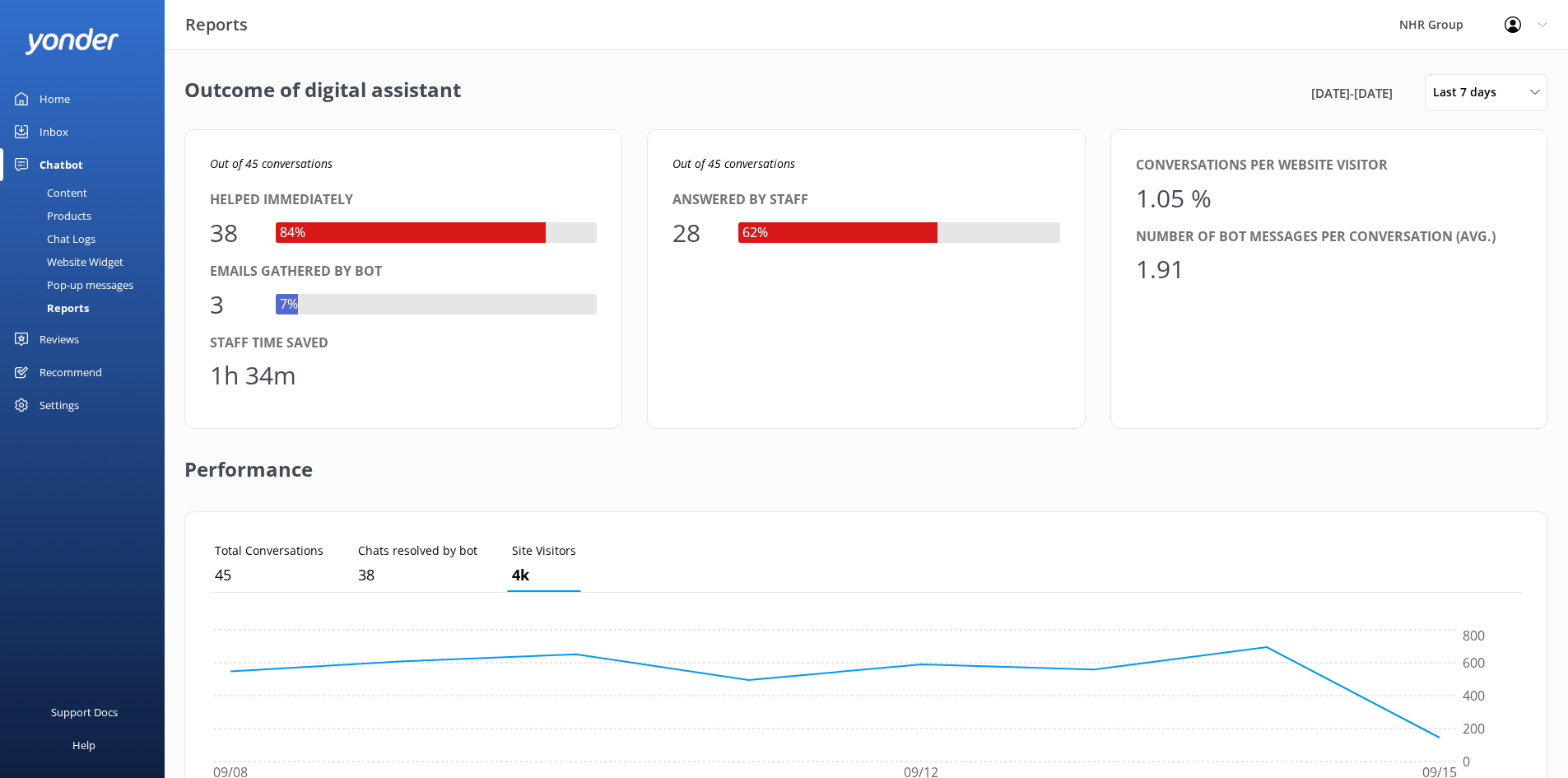
click at [53, 131] on div "Inbox" at bounding box center [54, 132] width 29 height 32
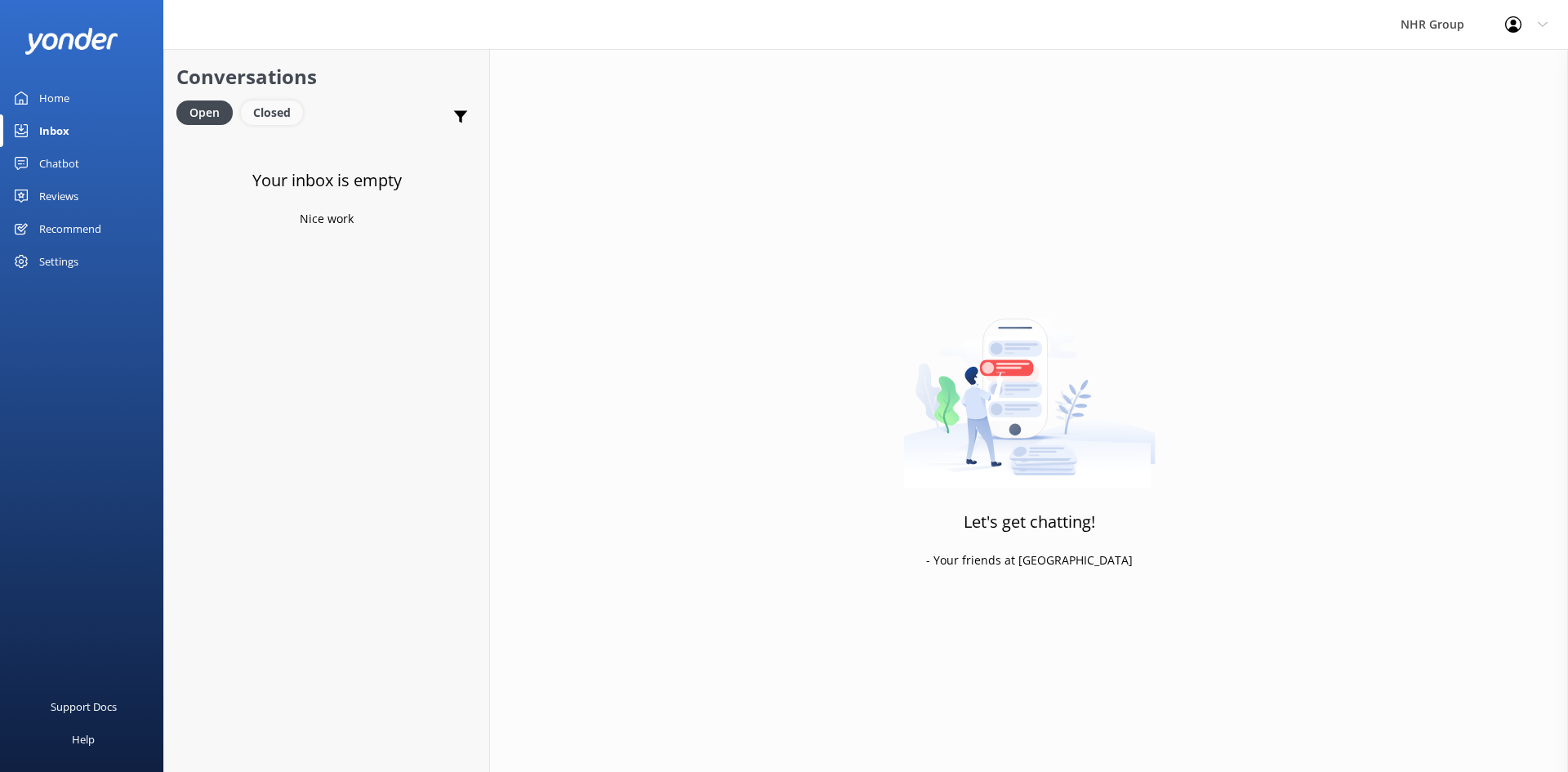
click at [273, 118] on div "Closed" at bounding box center [271, 113] width 62 height 25
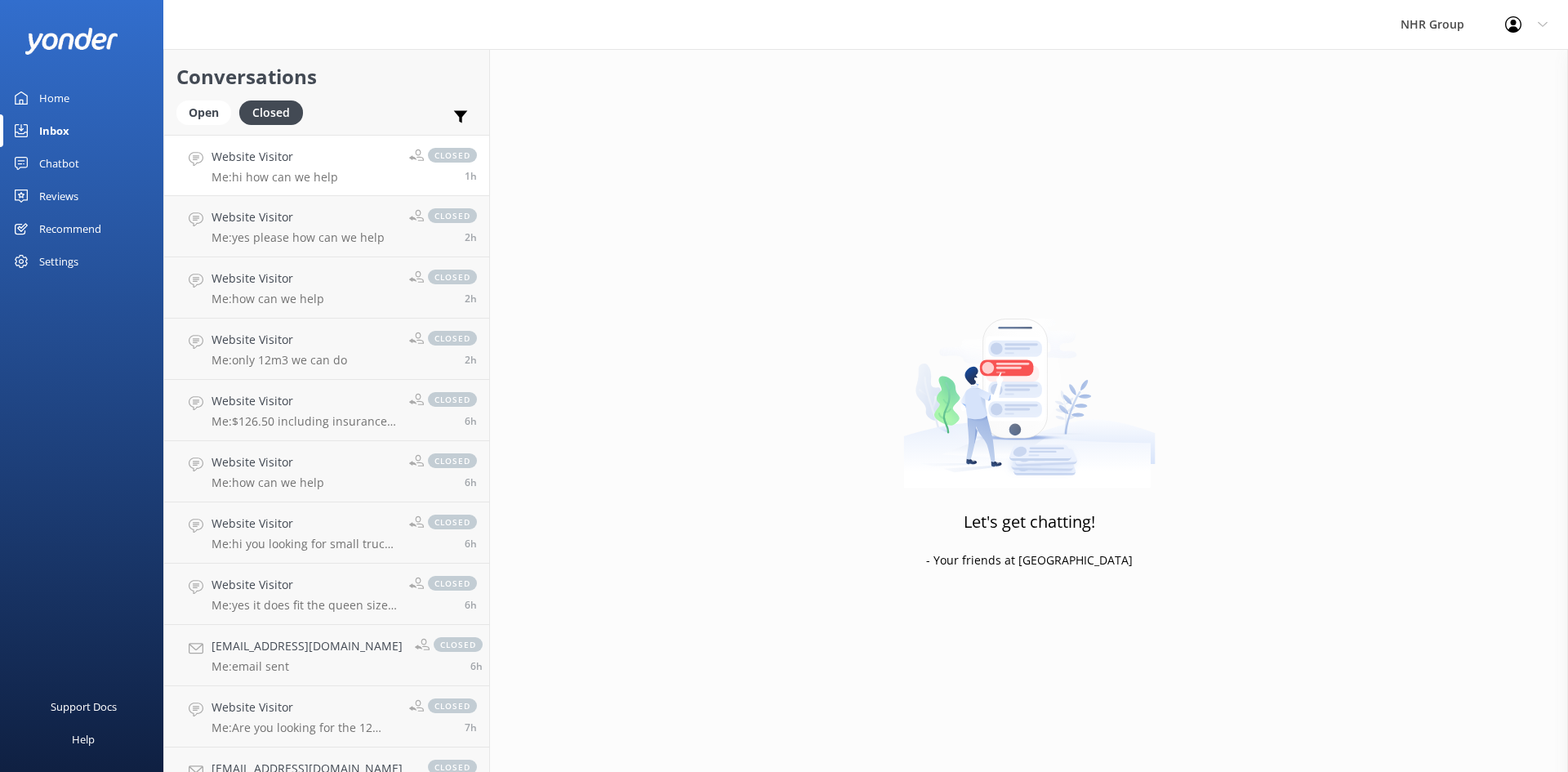
click at [258, 193] on link "Website Visitor Me: hi how can we help closed 1h" at bounding box center [326, 165] width 325 height 62
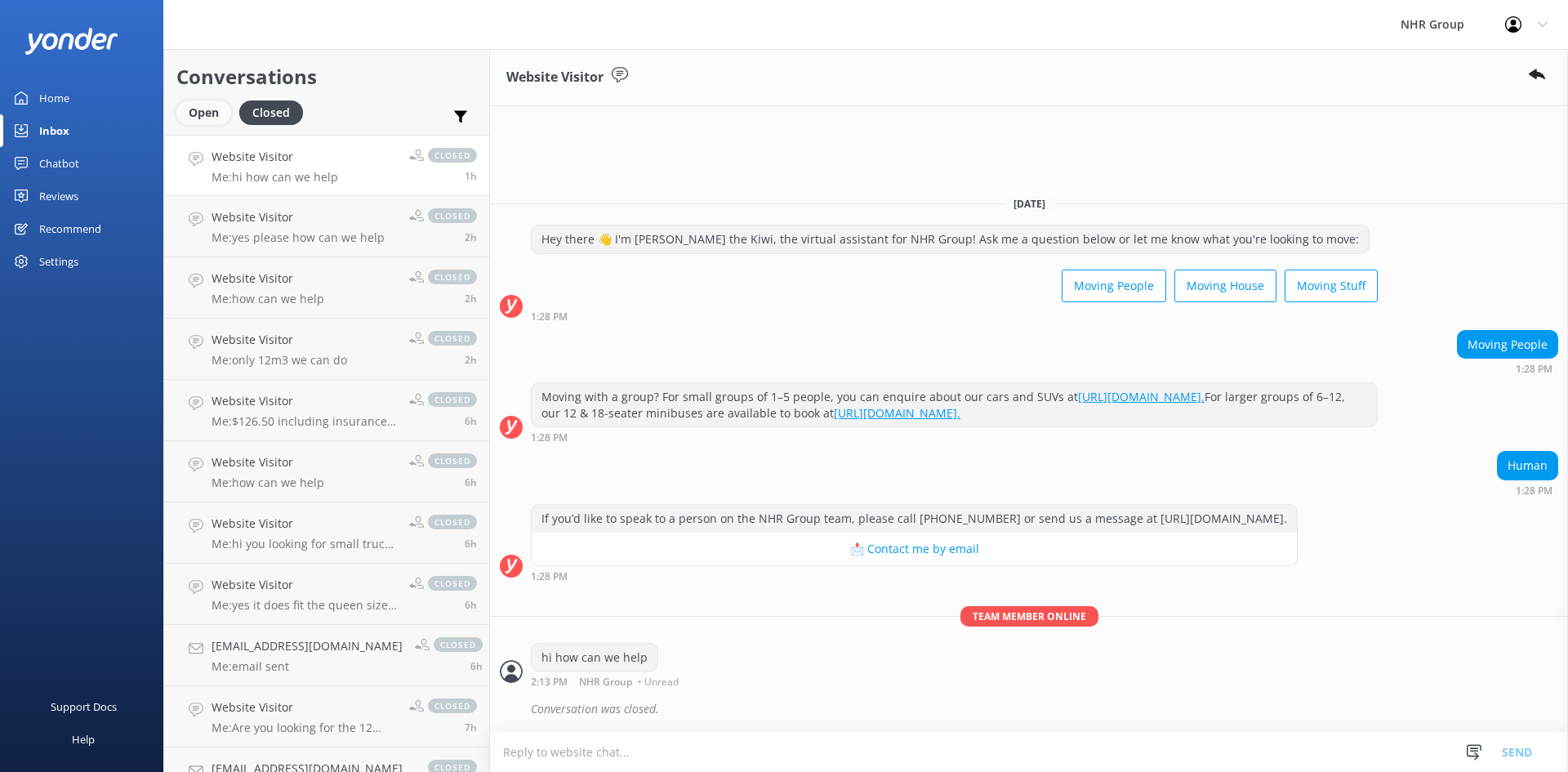
click at [204, 119] on div "Open" at bounding box center [204, 113] width 55 height 25
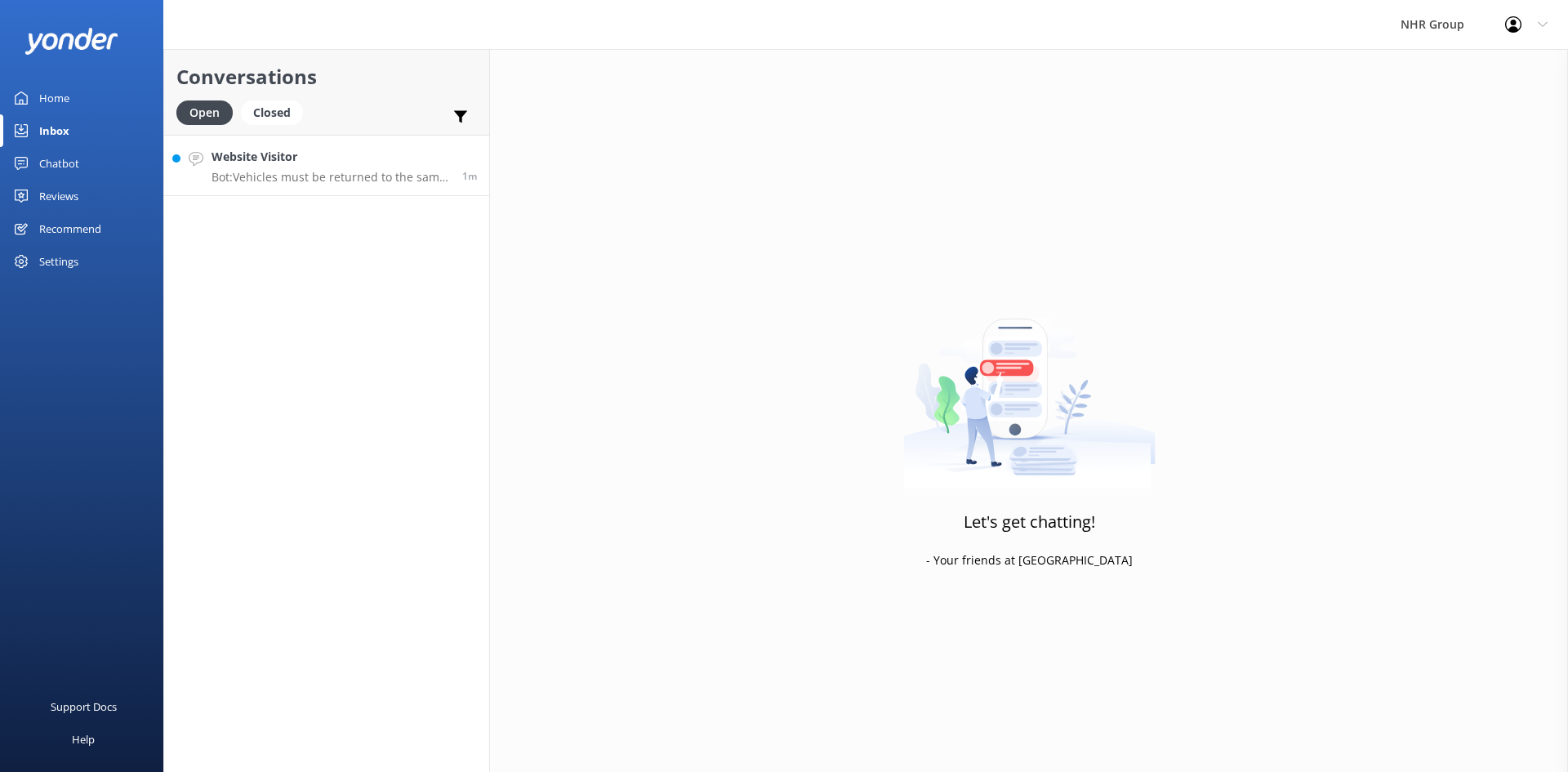
click at [317, 170] on p "Bot: Vehicles must be returned to the same location they were picked up from. W…" at bounding box center [331, 177] width 239 height 15
